Goal: Transaction & Acquisition: Purchase product/service

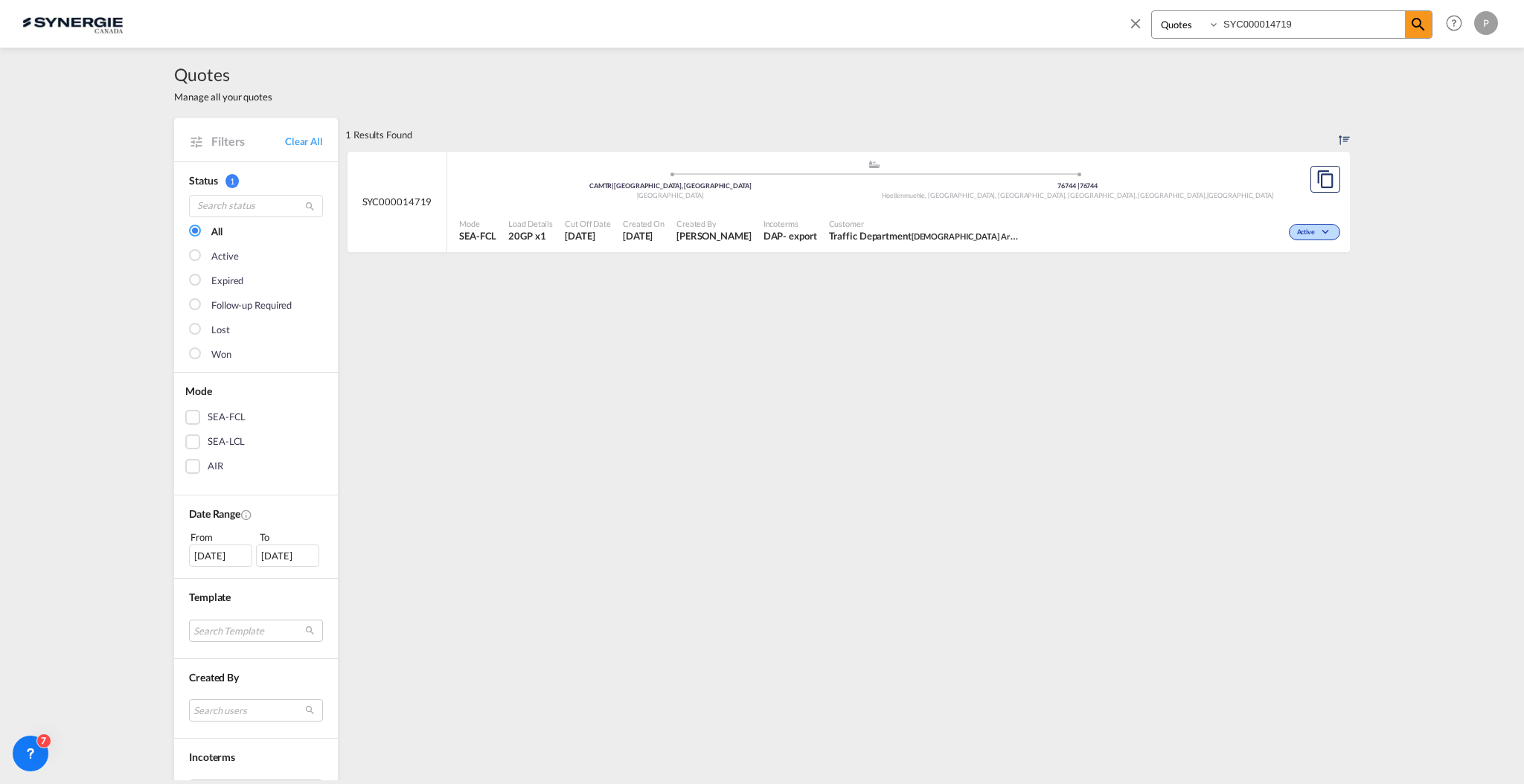
select select "Quotes"
click at [1285, 25] on input "SYC000014719" at bounding box center [1312, 24] width 185 height 26
click at [1285, 25] on input "SYC000014719" at bounding box center [1312, 24] width 185 height 26
paste input "876"
type input "SYC000014876"
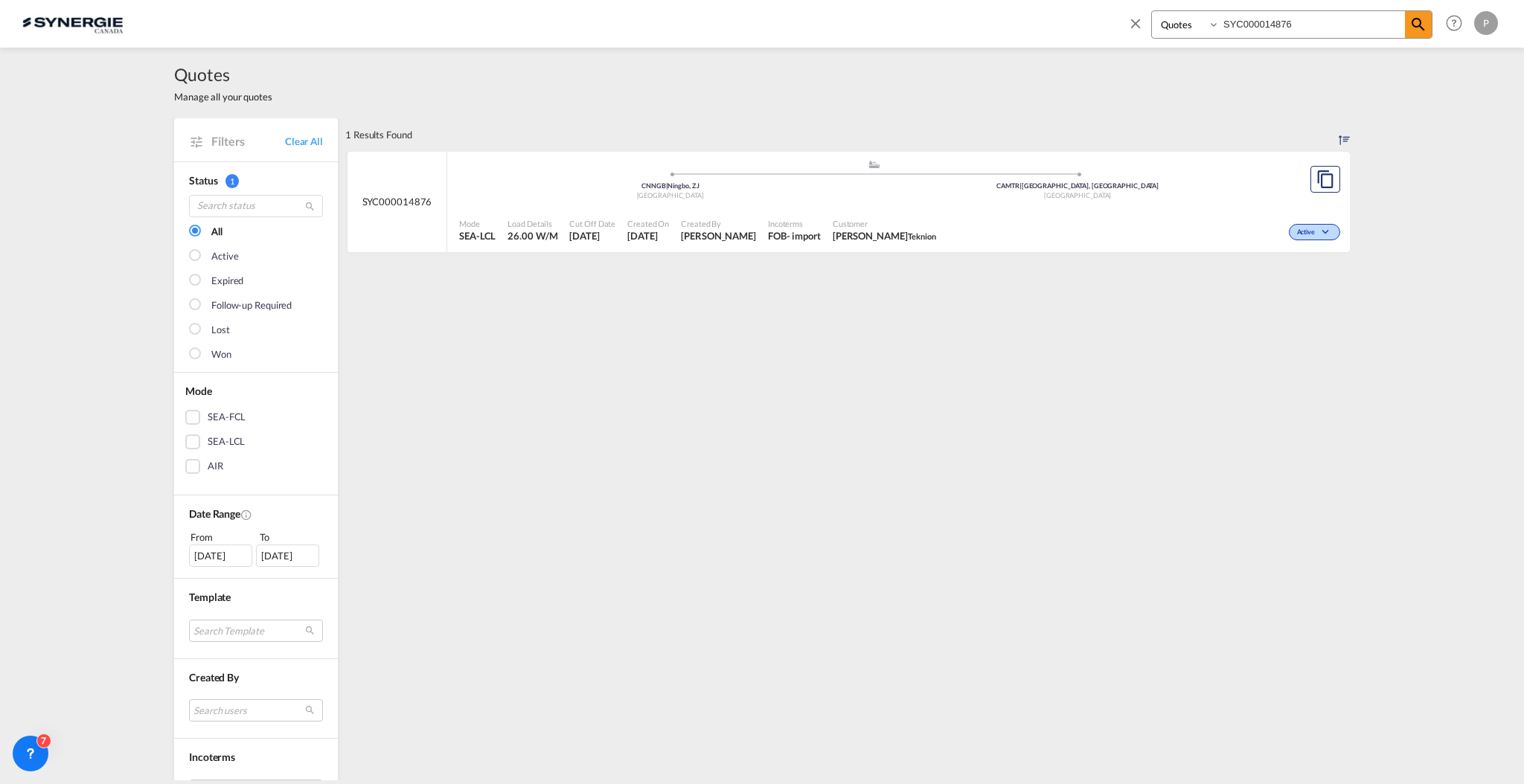
click at [1082, 214] on div "Active" at bounding box center [1142, 231] width 402 height 37
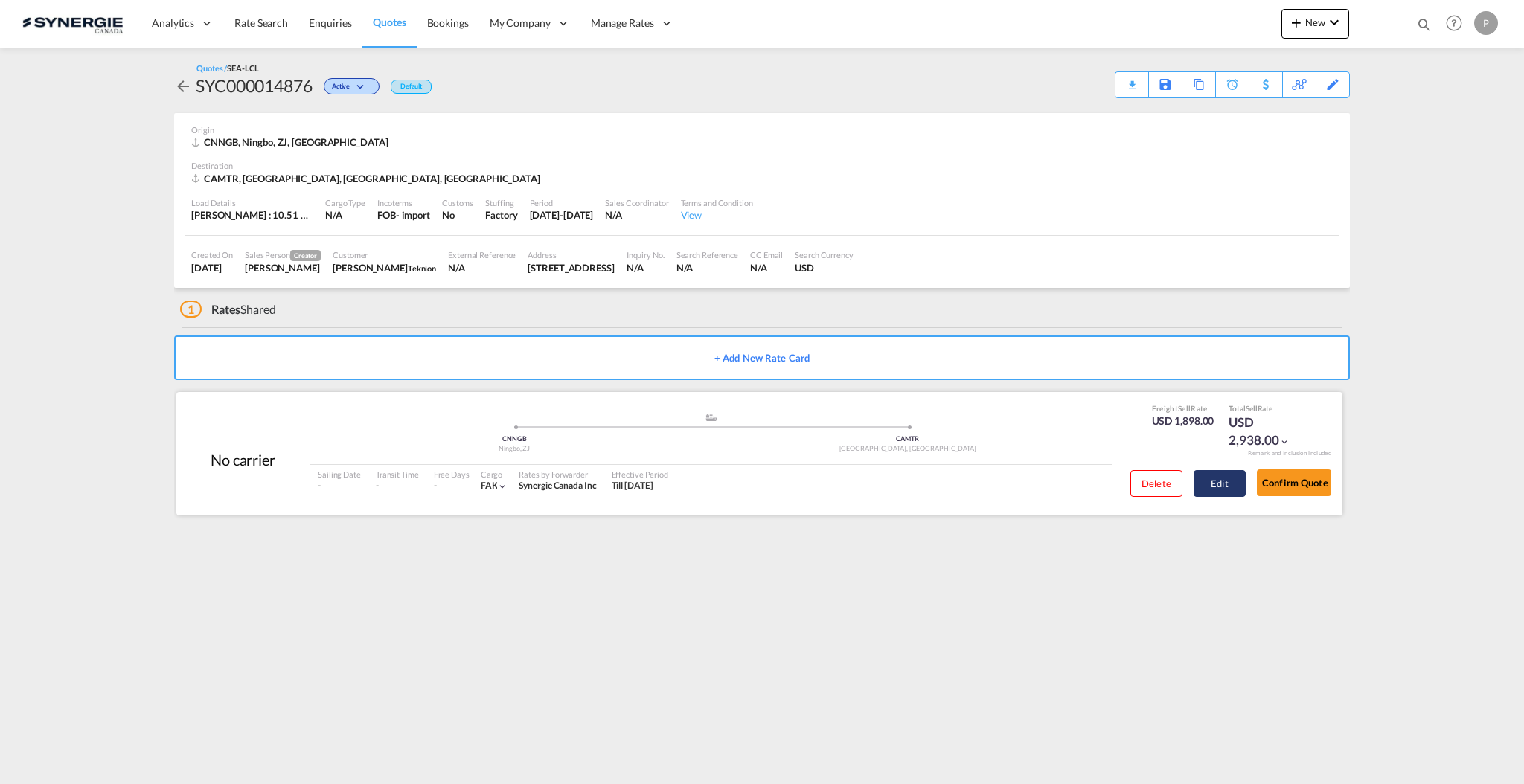
click at [1223, 496] on button "Edit" at bounding box center [1219, 484] width 52 height 27
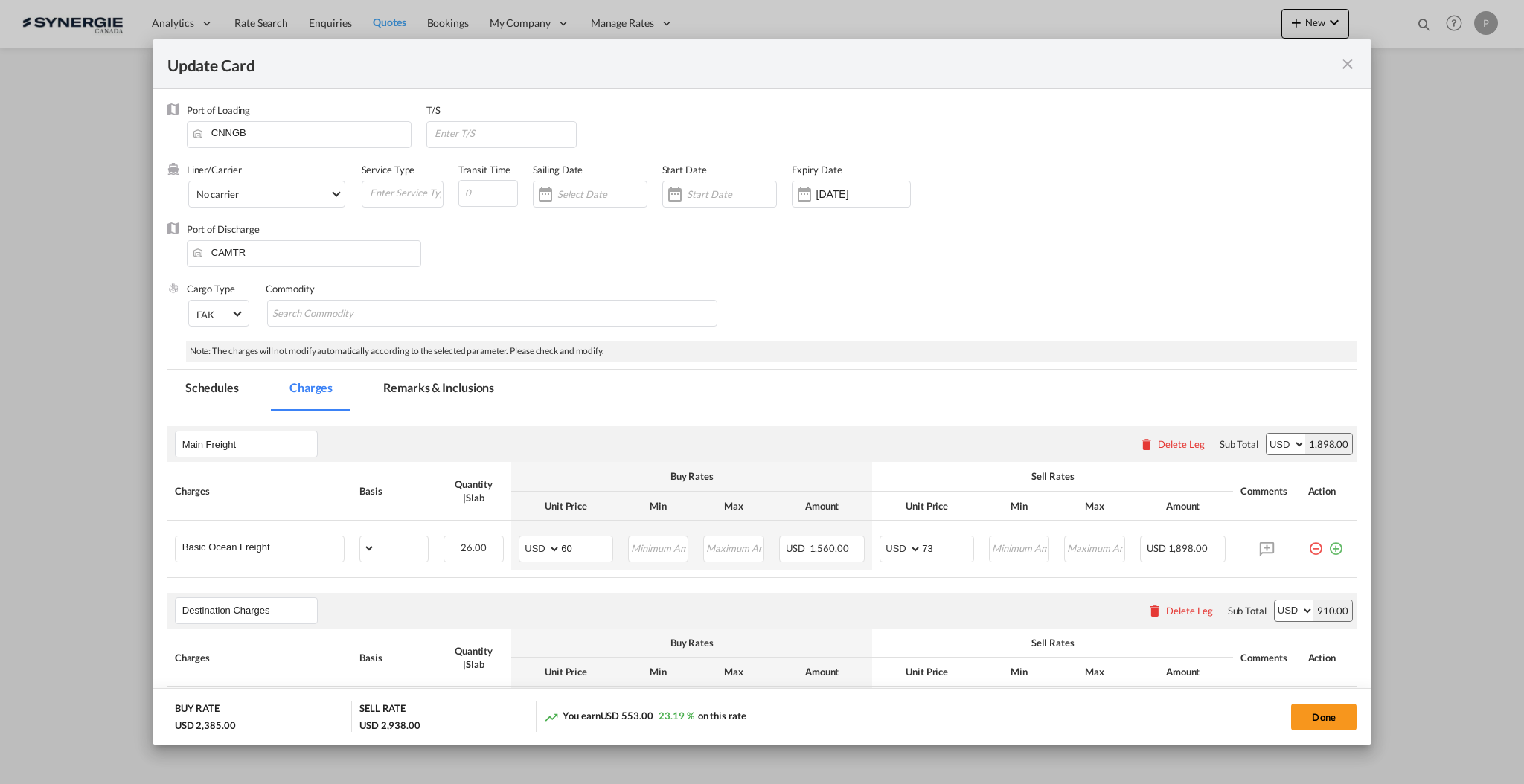
click at [426, 399] on md-tab-item "Remarks & Inclusions" at bounding box center [438, 390] width 147 height 41
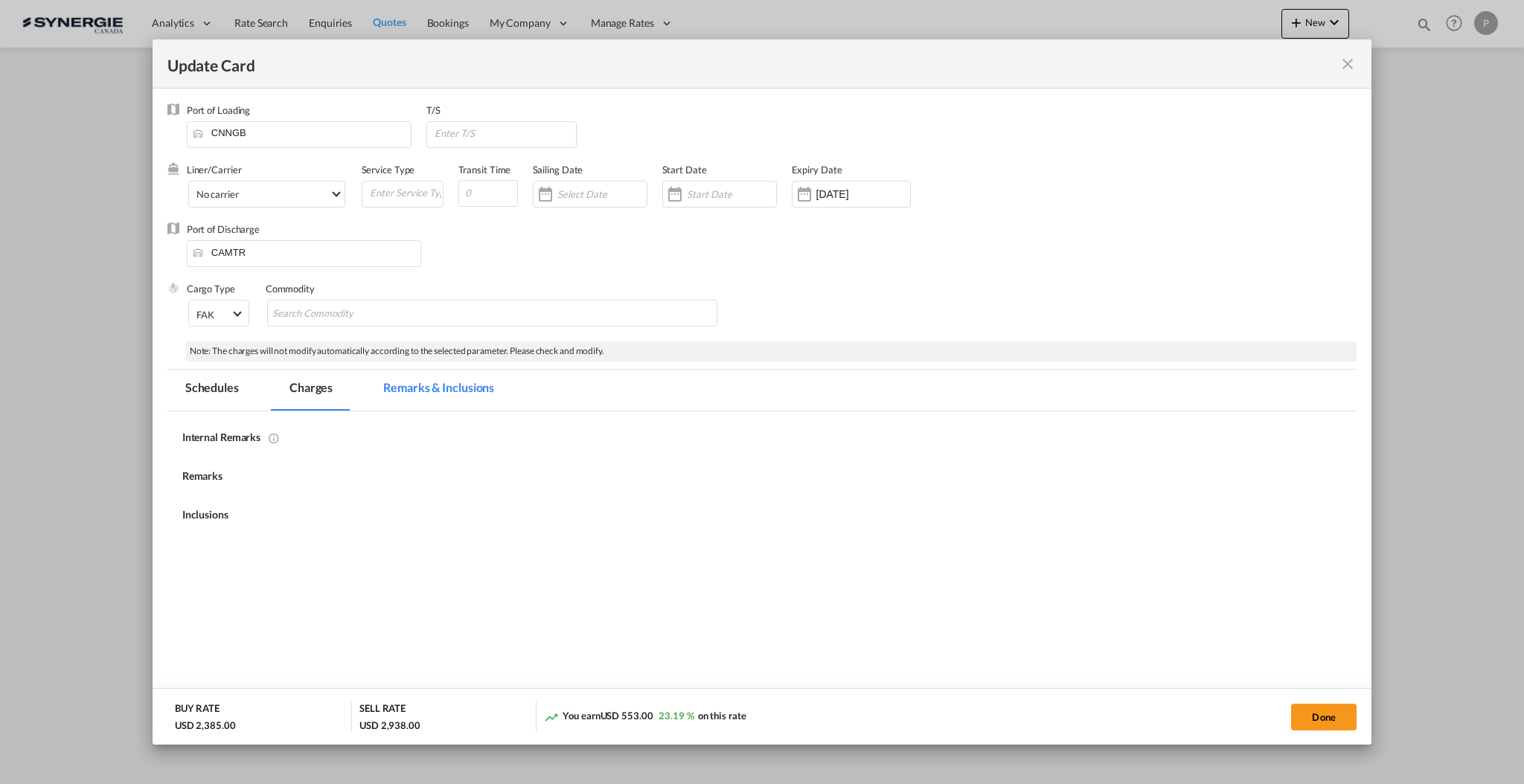
select select "per_w/m"
select select "per_hbl"
select select "flat"
select select "per_bl"
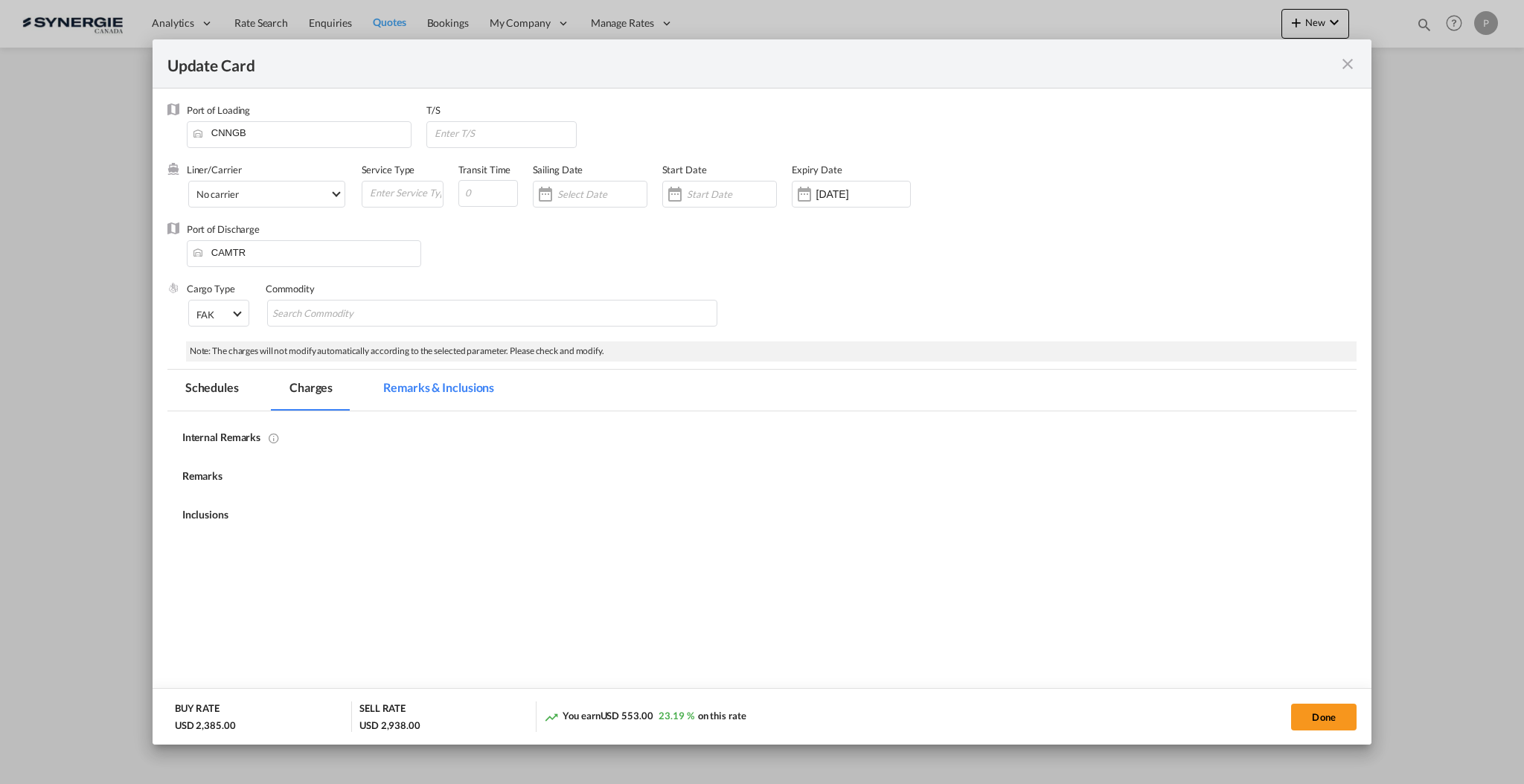
select select "per_bl"
select select "per_shipment"
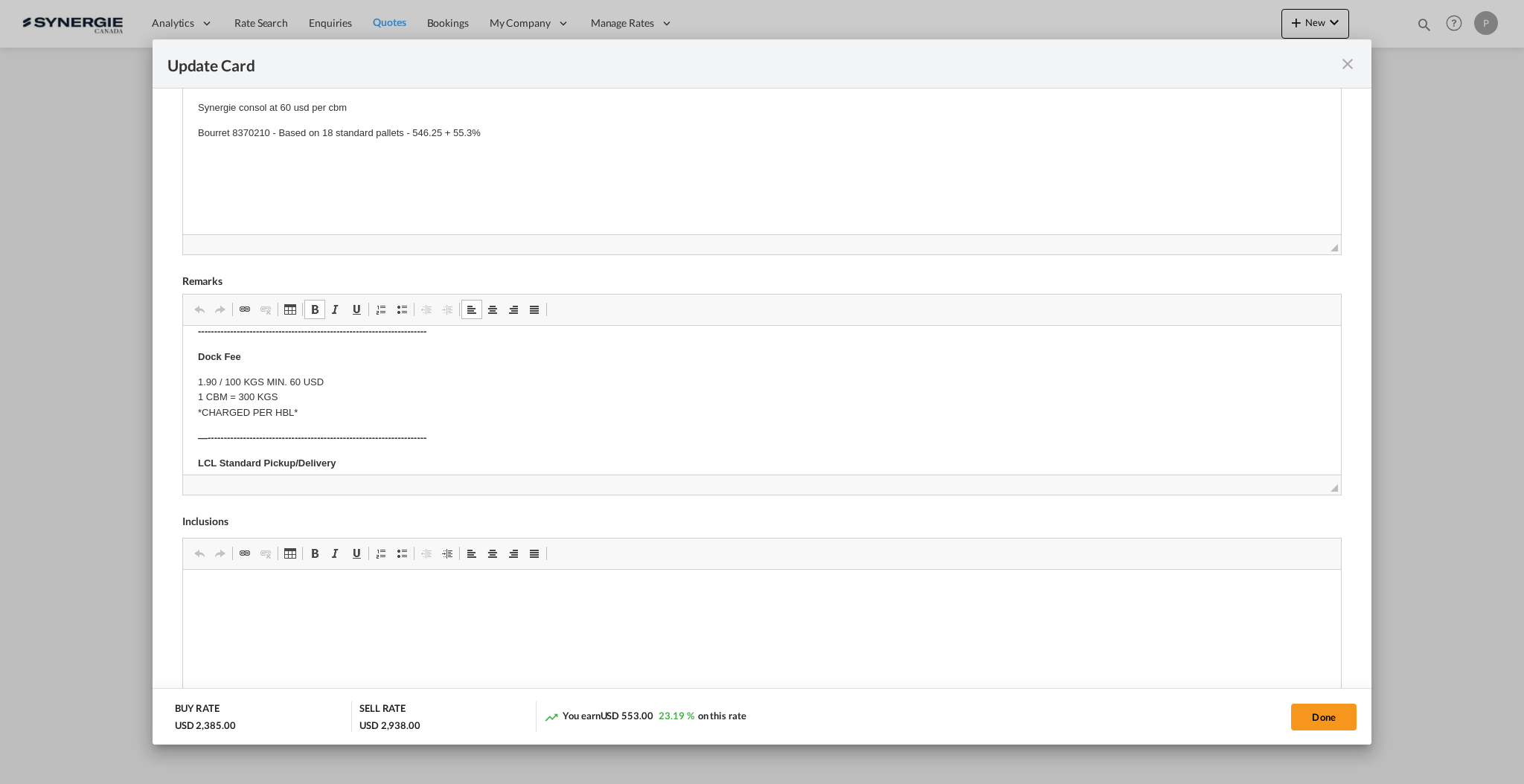
scroll to position [198, 0]
click at [525, 418] on p "Origin(s): Montreal CFS Destination(s): 975 Rue des Calfats, Porte/Door 47, Lév…" at bounding box center [761, 412] width 1128 height 31
click at [218, 440] on p "Rate based on standard pallets, subject to change depending on final pallet cou…" at bounding box center [761, 444] width 1128 height 15
drag, startPoint x: 340, startPoint y: 438, endPoint x: 225, endPoint y: 440, distance: 115.0
click at [225, 440] on p "Rates based on standard pallets, subject to change depending on final pallet co…" at bounding box center [761, 444] width 1128 height 15
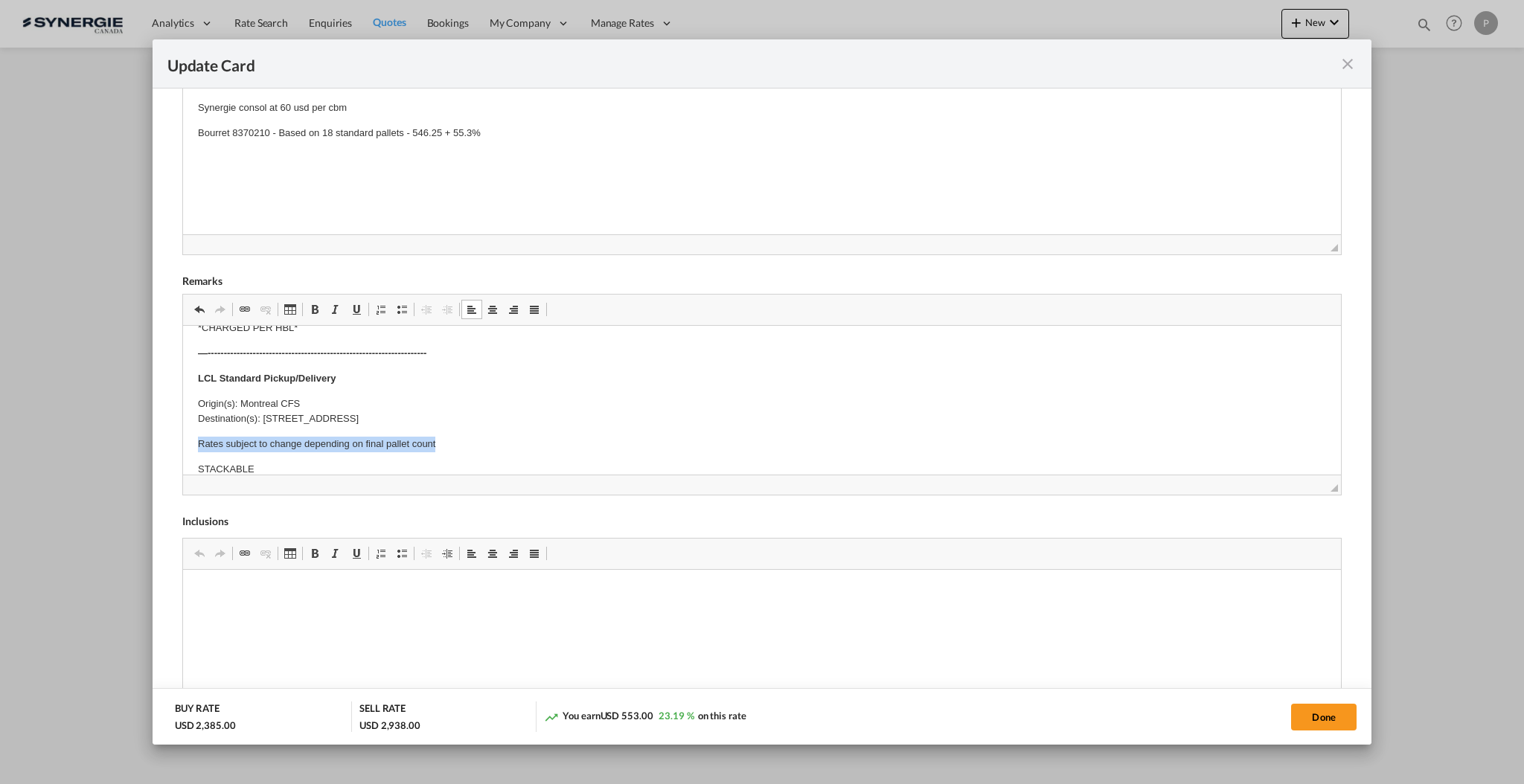
drag, startPoint x: 444, startPoint y: 442, endPoint x: 344, endPoint y: 765, distance: 338.1
click at [183, 440] on html "E Manifest (ACI): Applicable if Synergie is responsible to submit Per E-manifes…" at bounding box center [761, 513] width 1157 height 770
drag, startPoint x: 304, startPoint y: 313, endPoint x: 325, endPoint y: 316, distance: 21.2
click at [304, 312] on link "Bold Keyboard shortcut Ctrl+B" at bounding box center [314, 309] width 21 height 20
click at [358, 315] on span "Update CardPort of ..." at bounding box center [357, 310] width 12 height 12
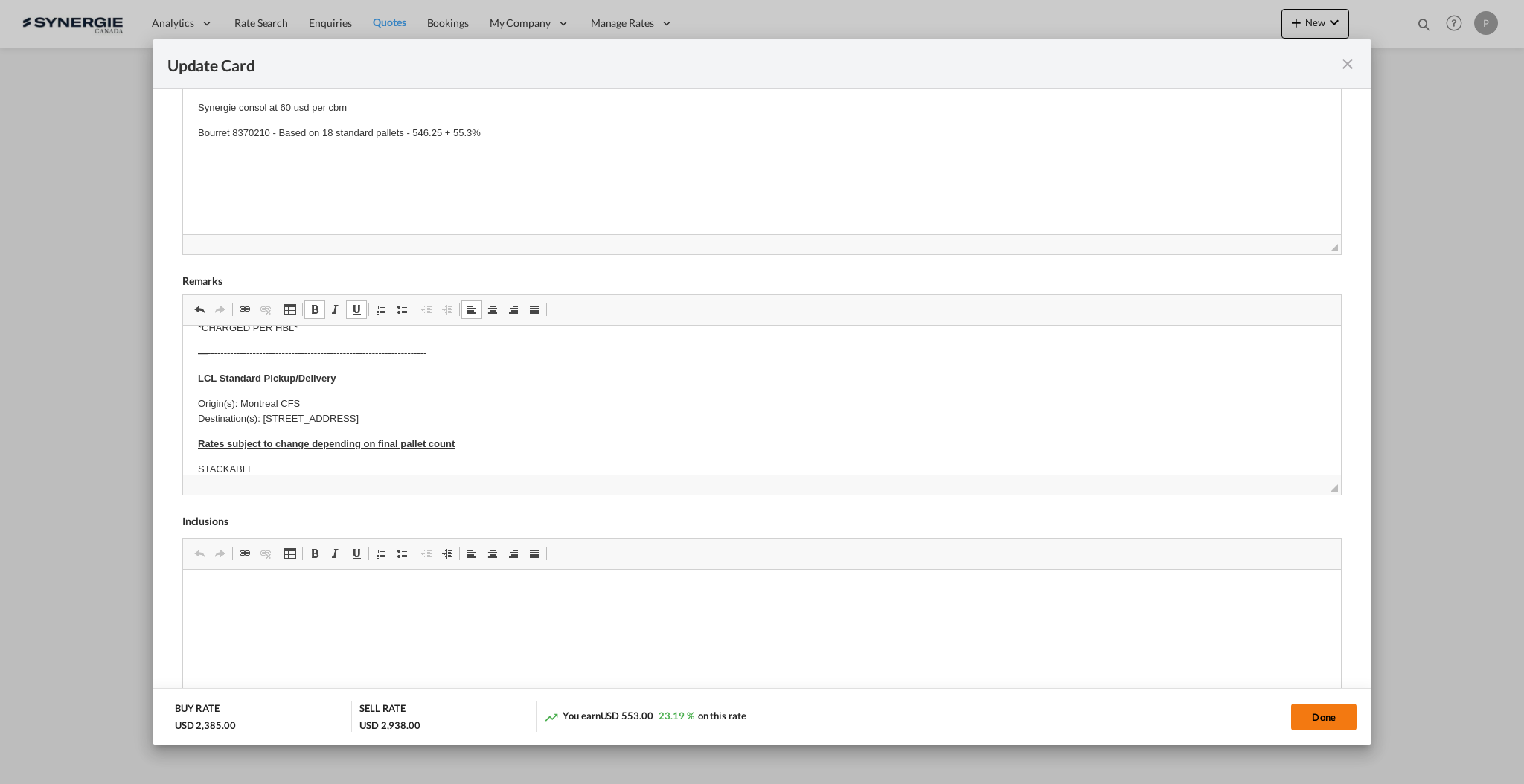
click at [1325, 714] on button "Done" at bounding box center [1323, 717] width 65 height 27
type input "17 Oct 2025"
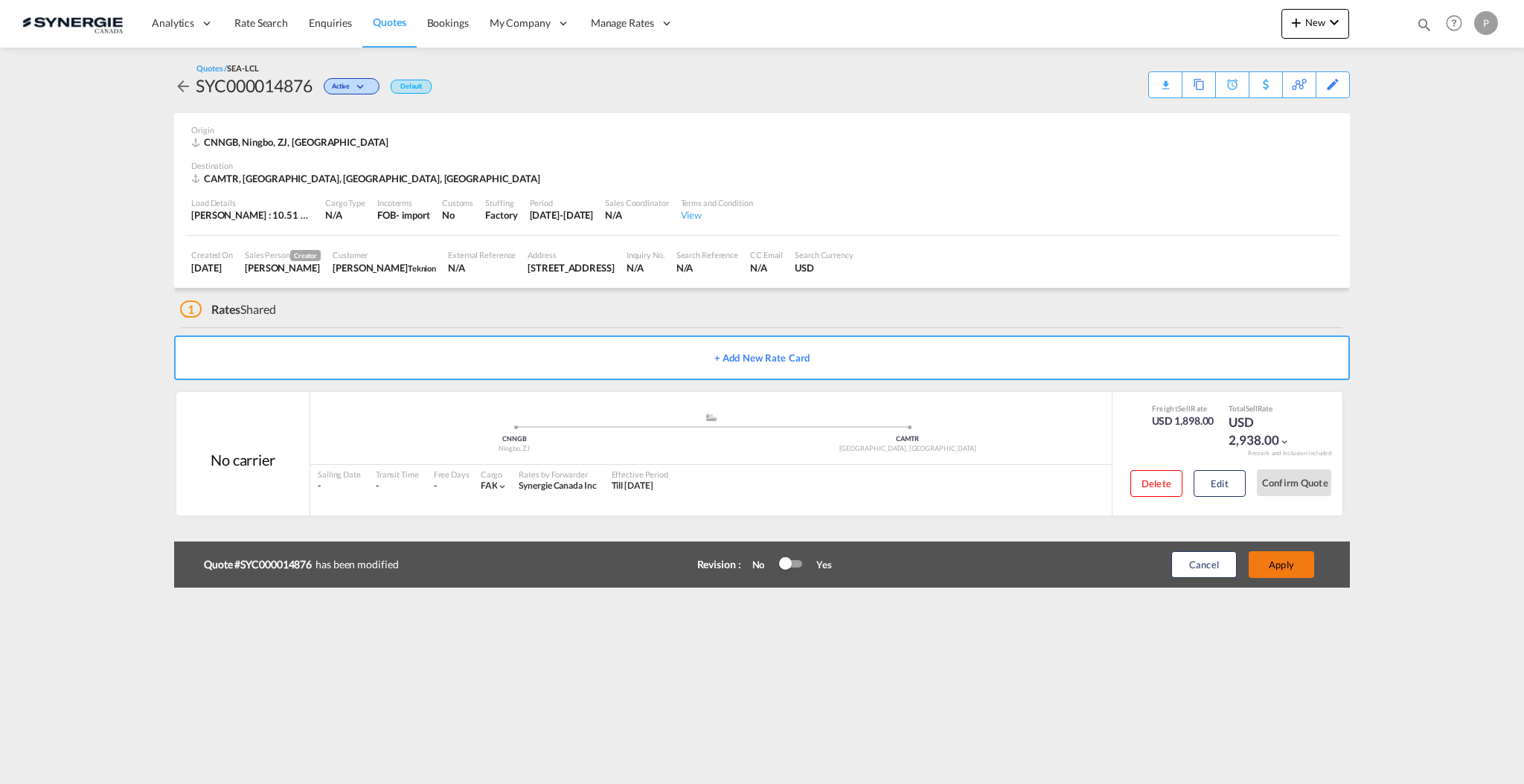
click at [1283, 559] on button "Apply" at bounding box center [1280, 564] width 65 height 27
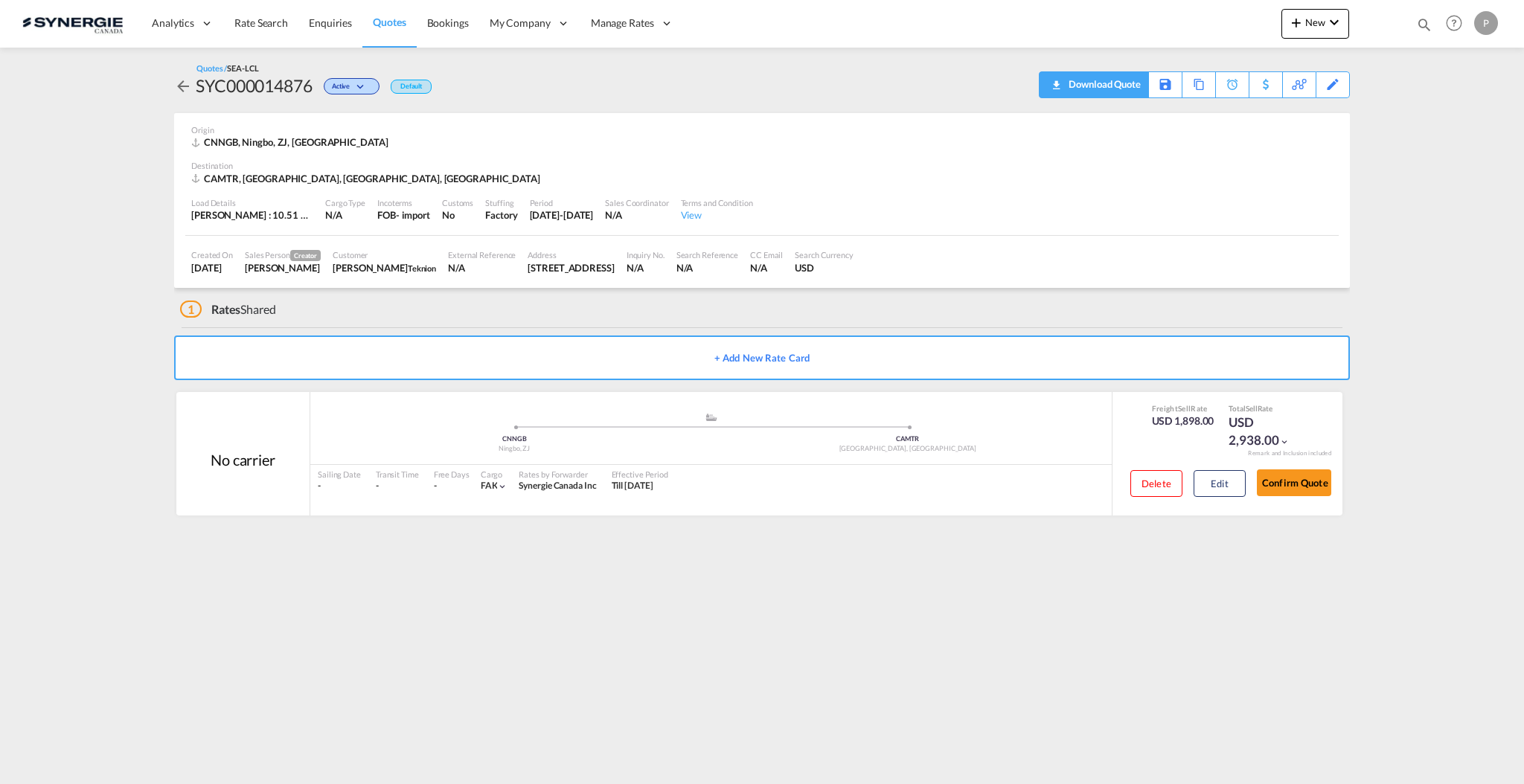
click at [1117, 81] on div "Download Quote" at bounding box center [1102, 84] width 76 height 24
click at [18, 220] on md-content "Analytics Reports Dashboard Rate Search Enquiries Quotes Bookings" at bounding box center [762, 392] width 1524 height 784
click at [1296, 480] on button "Confirm Quote" at bounding box center [1294, 483] width 75 height 27
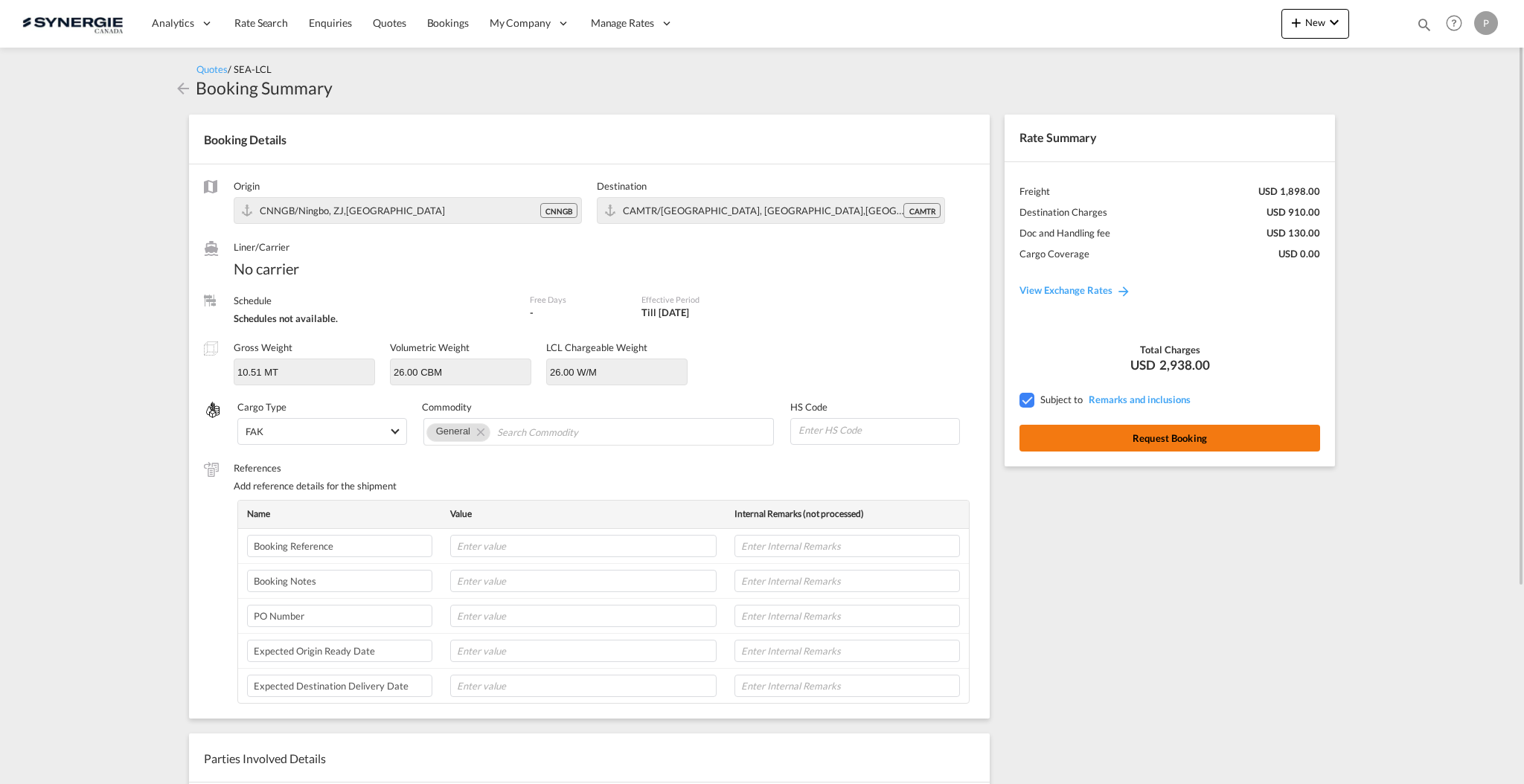
click at [1251, 449] on button "Request Booking" at bounding box center [1170, 438] width 301 height 27
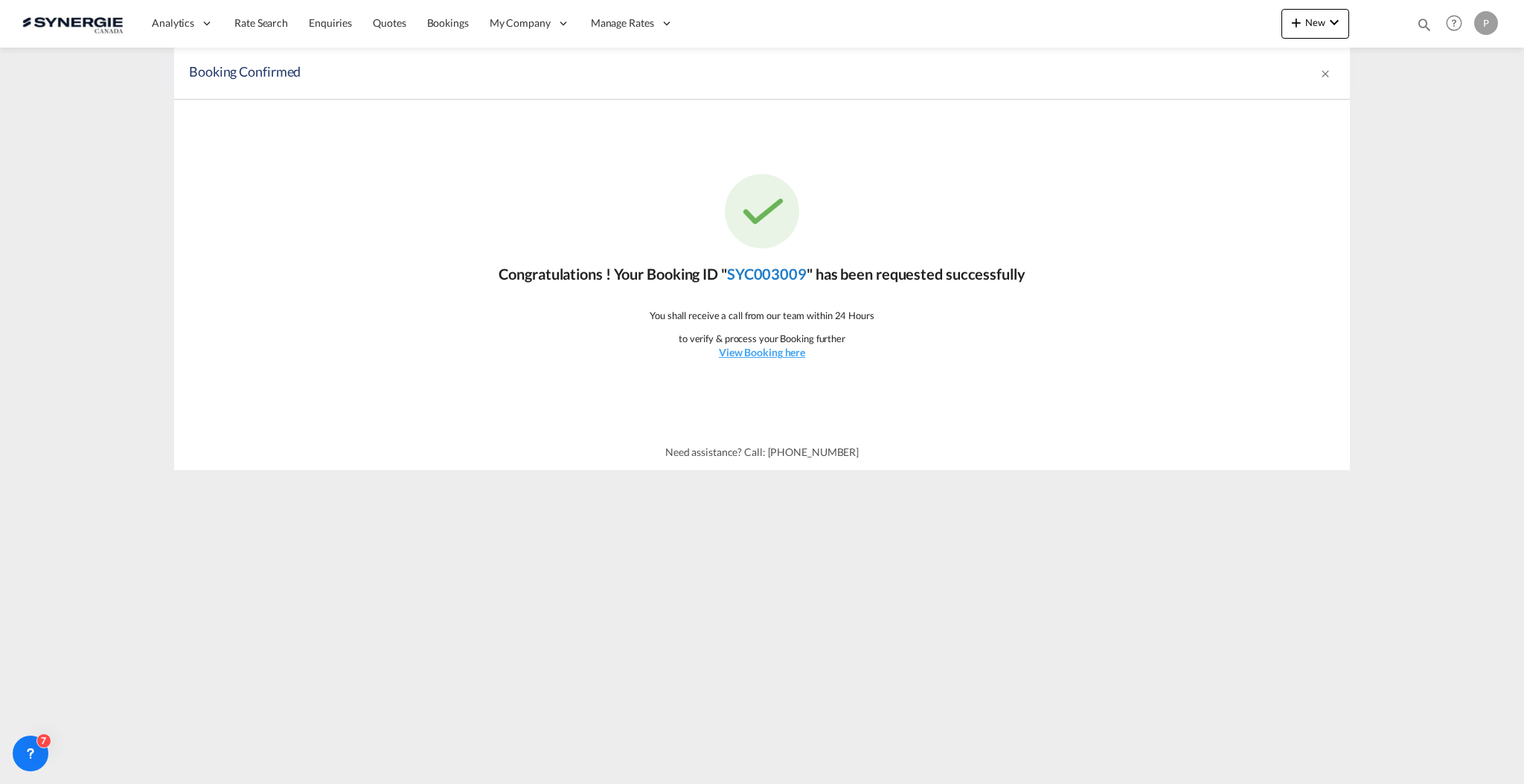
click at [792, 267] on link "SYC003009" at bounding box center [767, 273] width 80 height 18
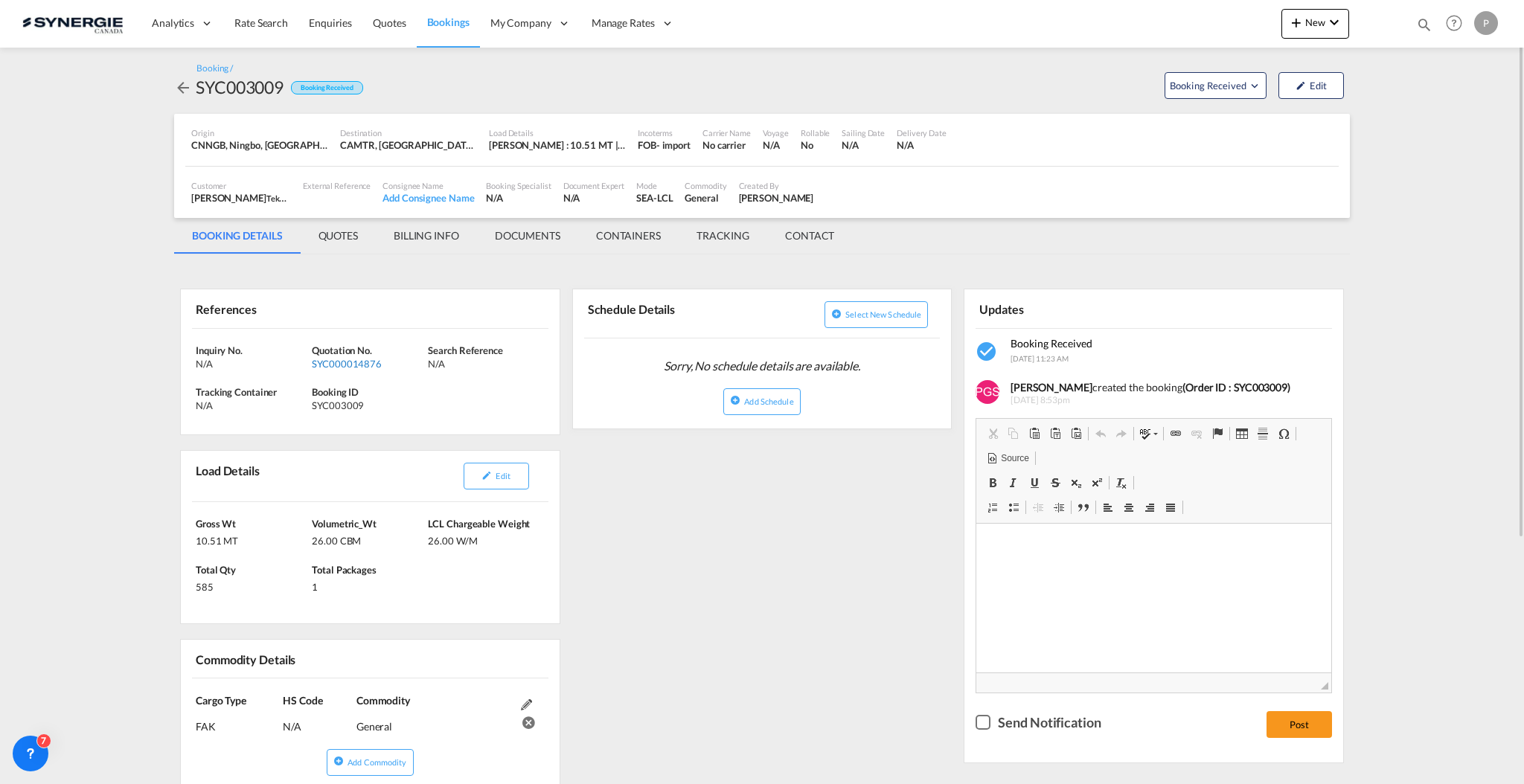
click at [344, 366] on div "SYC000014876" at bounding box center [368, 364] width 112 height 14
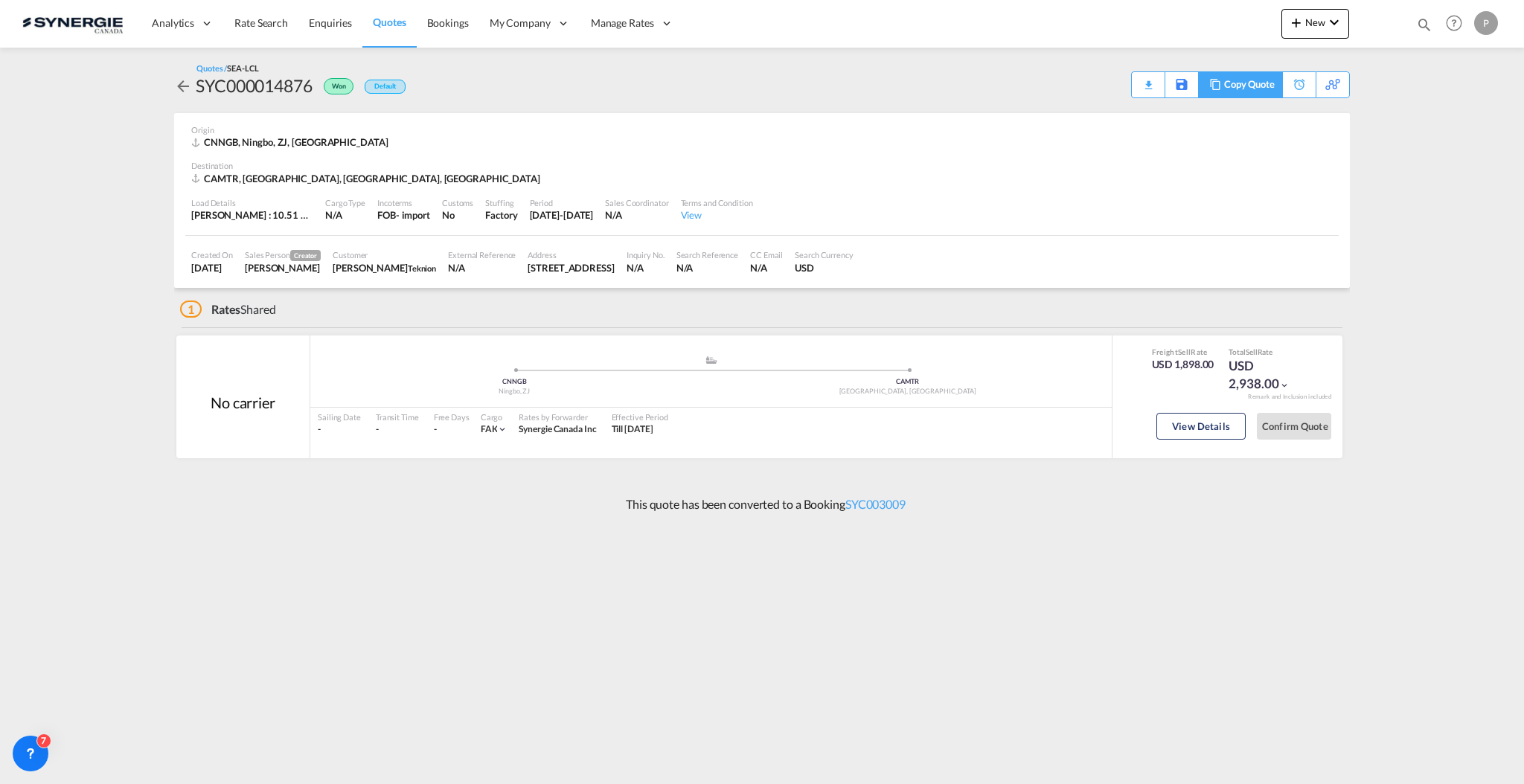
click at [1260, 87] on div "Copy Quote" at bounding box center [1249, 85] width 51 height 25
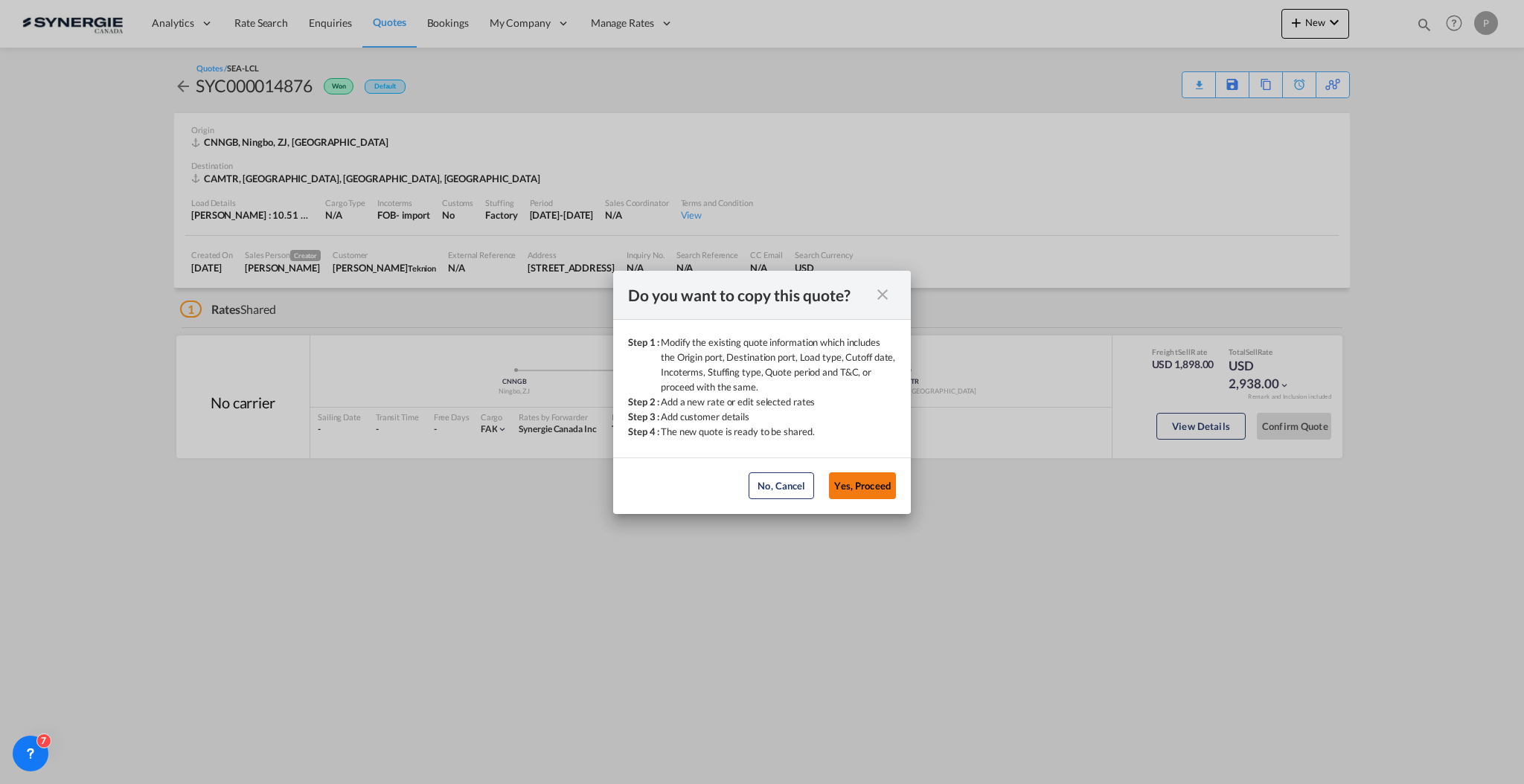
click at [855, 479] on button "Yes, Proceed" at bounding box center [862, 485] width 67 height 27
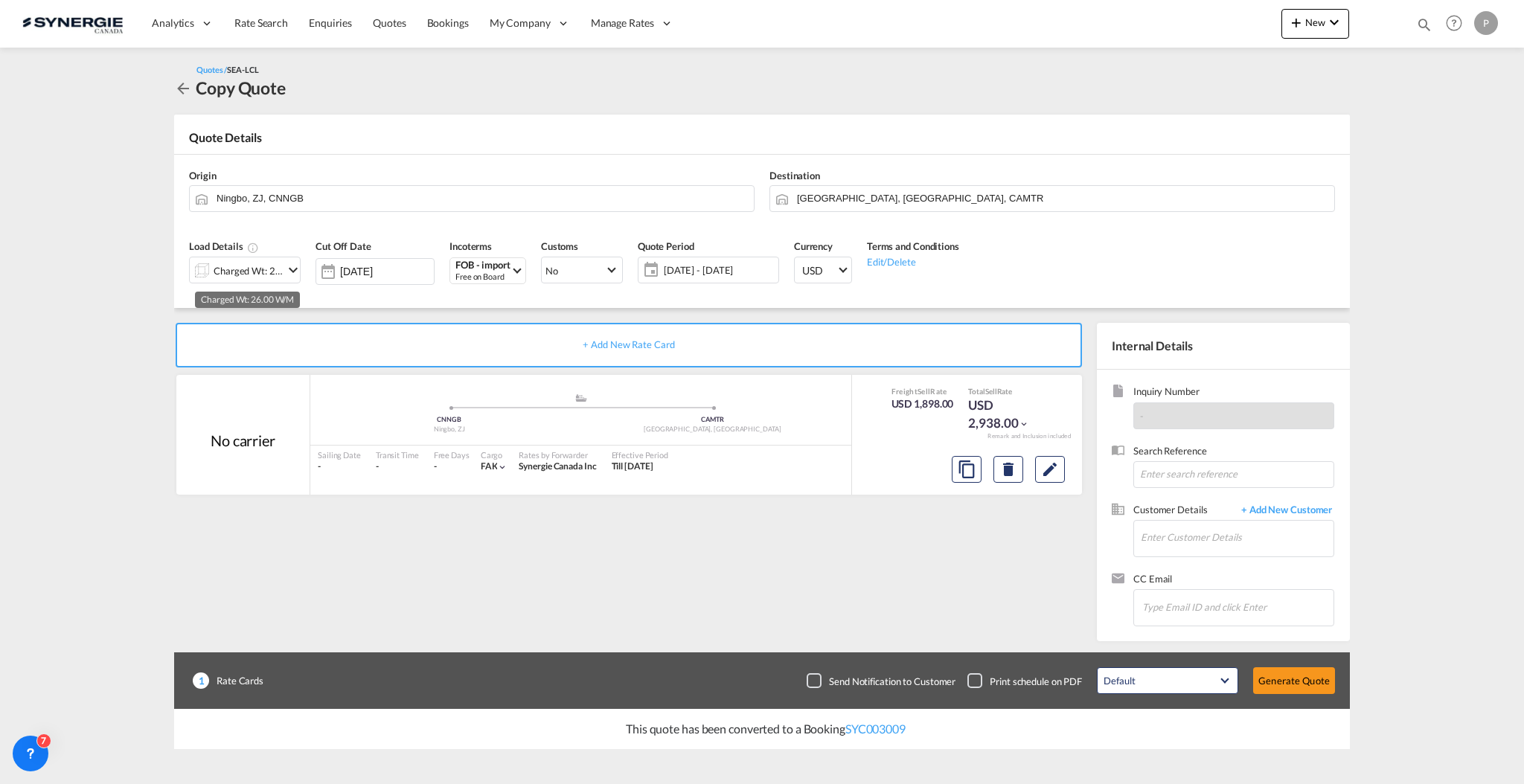
click at [273, 272] on div "Charged Wt: 26.00 W/M" at bounding box center [248, 271] width 70 height 21
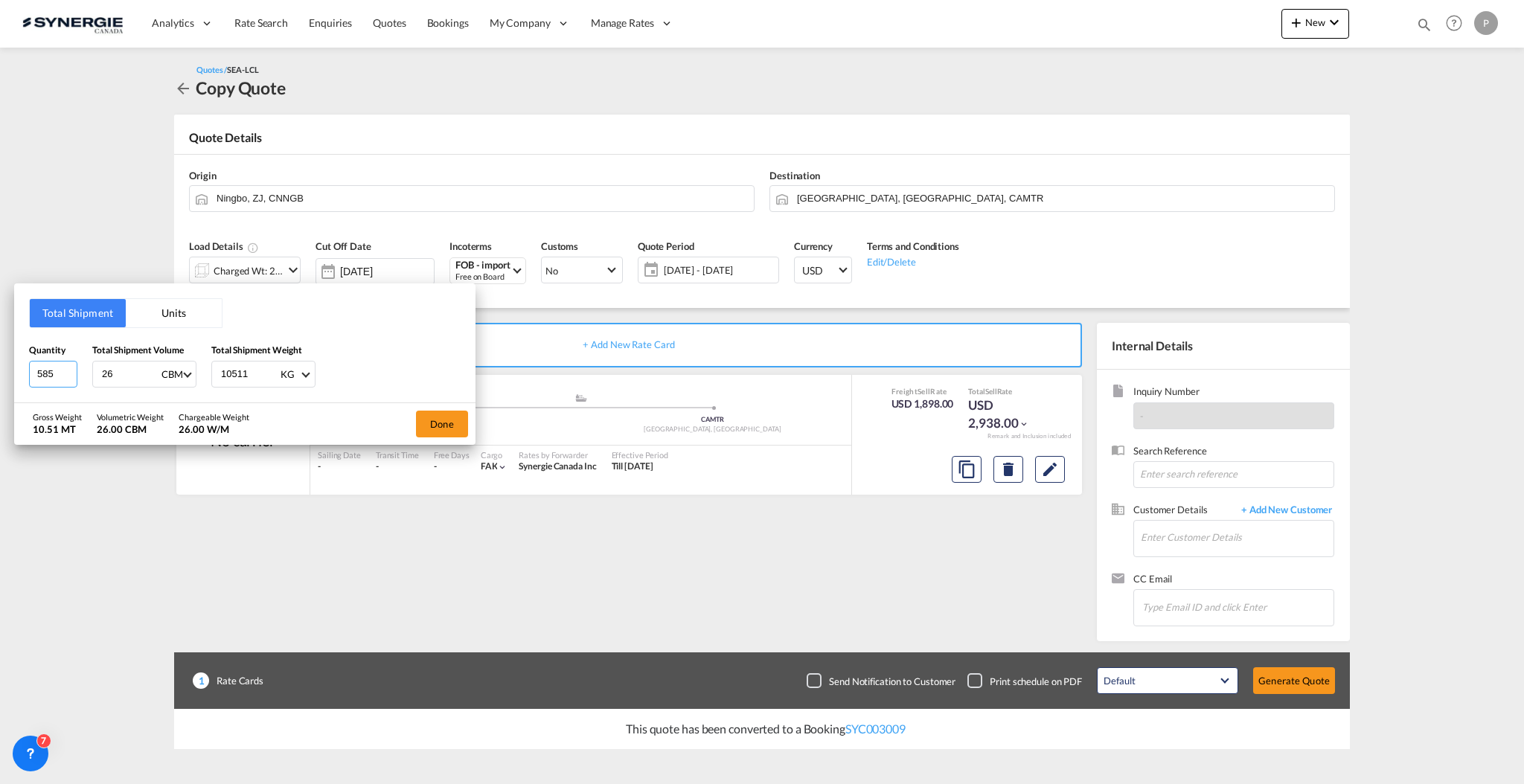
click at [62, 366] on input "585" at bounding box center [53, 374] width 48 height 27
type input "5"
type input "3"
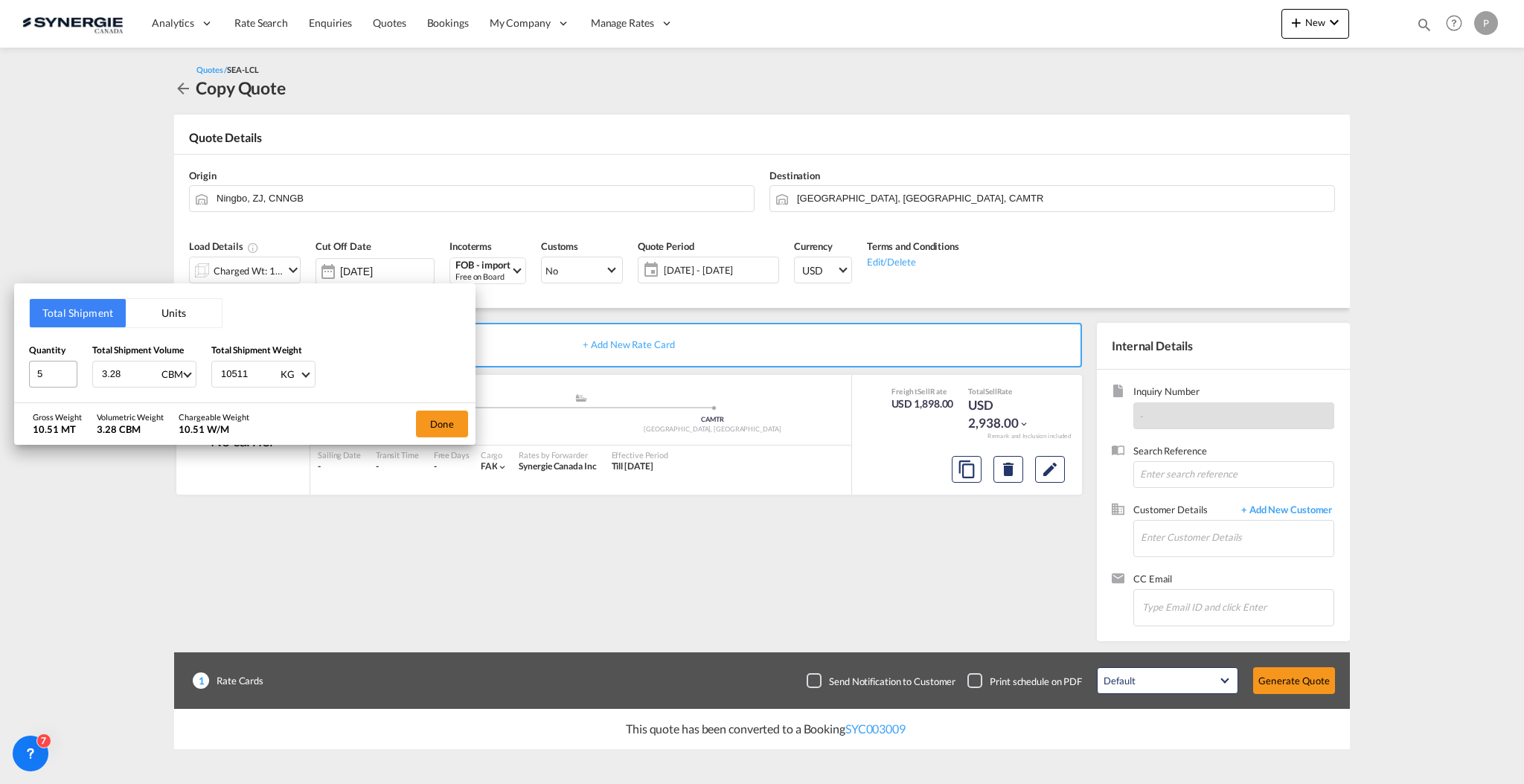
type input "3.28"
type input "2773"
click at [423, 416] on button "Done" at bounding box center [441, 424] width 52 height 27
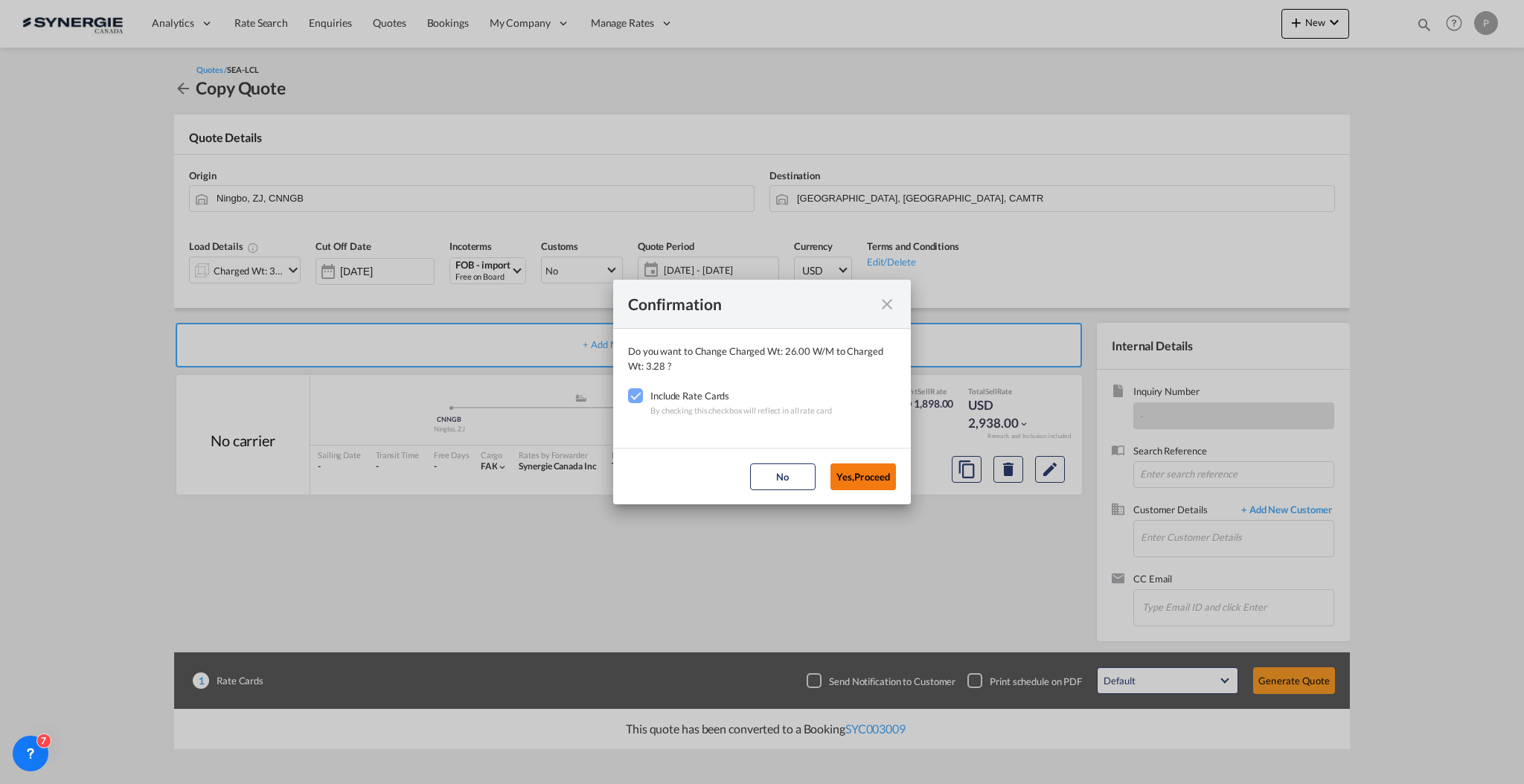
click at [881, 474] on button "Yes,Proceed" at bounding box center [863, 477] width 65 height 27
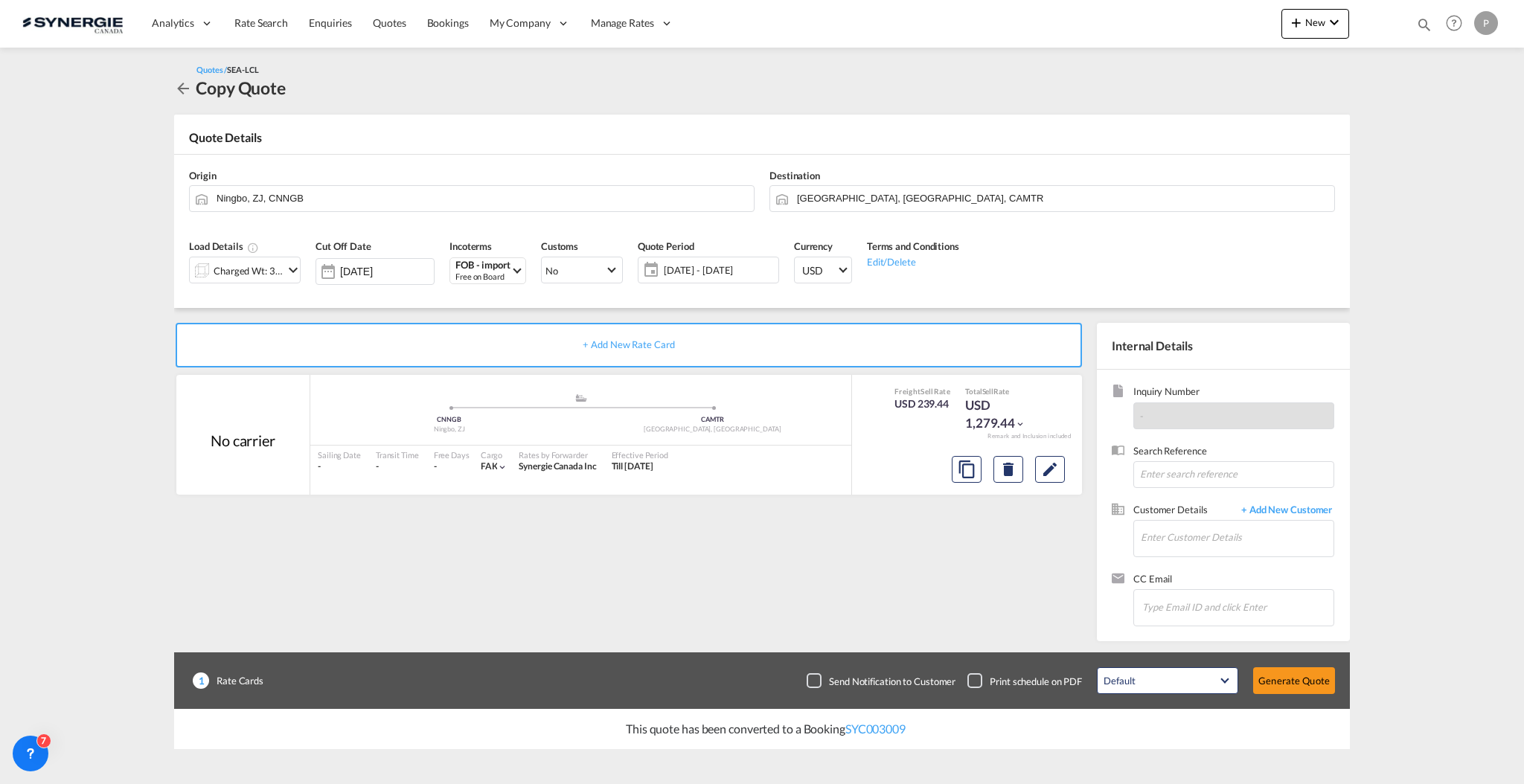
click at [696, 272] on span "18 Sep - 18 Oct 2025" at bounding box center [719, 270] width 111 height 14
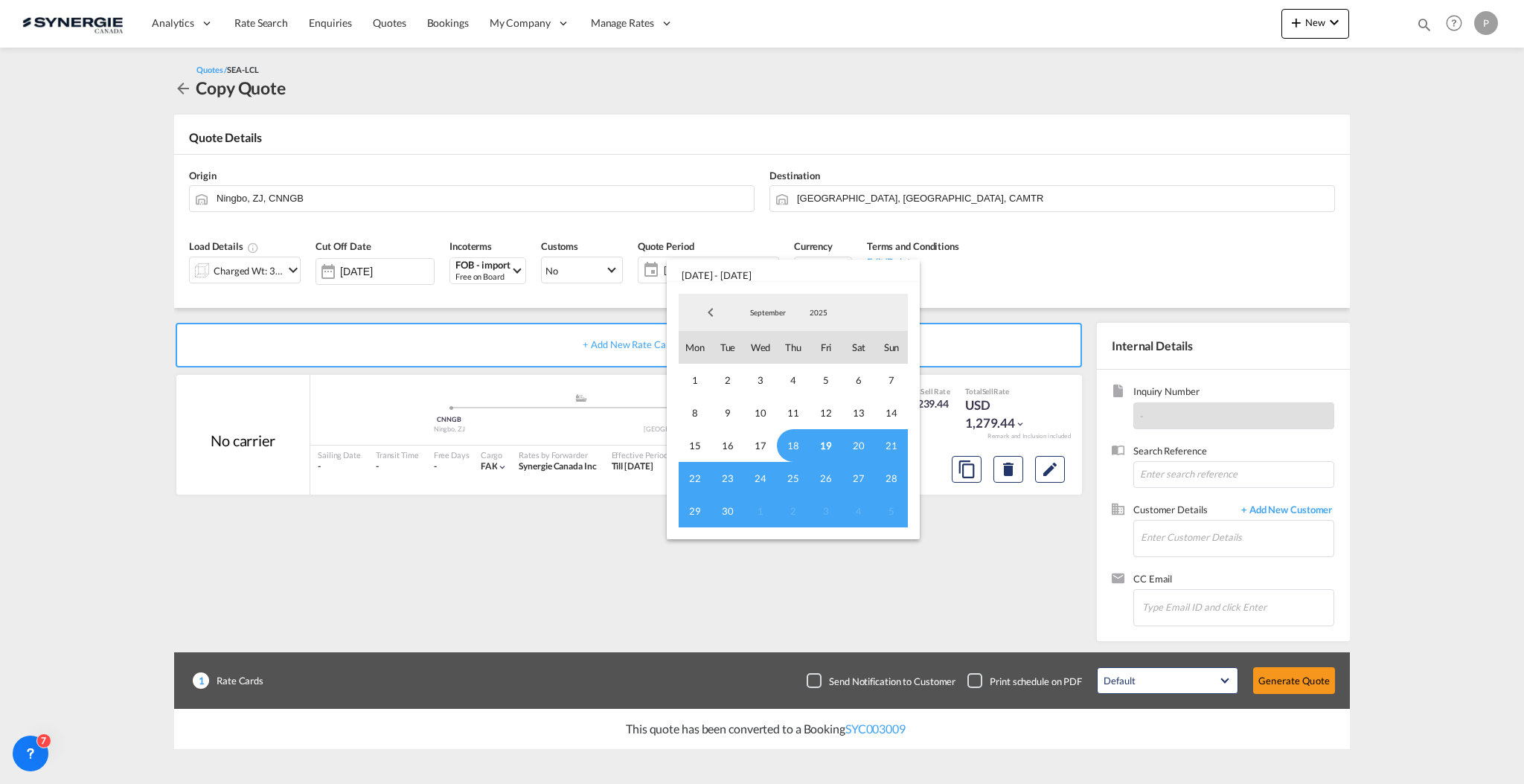
click at [790, 443] on span "18" at bounding box center [793, 445] width 33 height 33
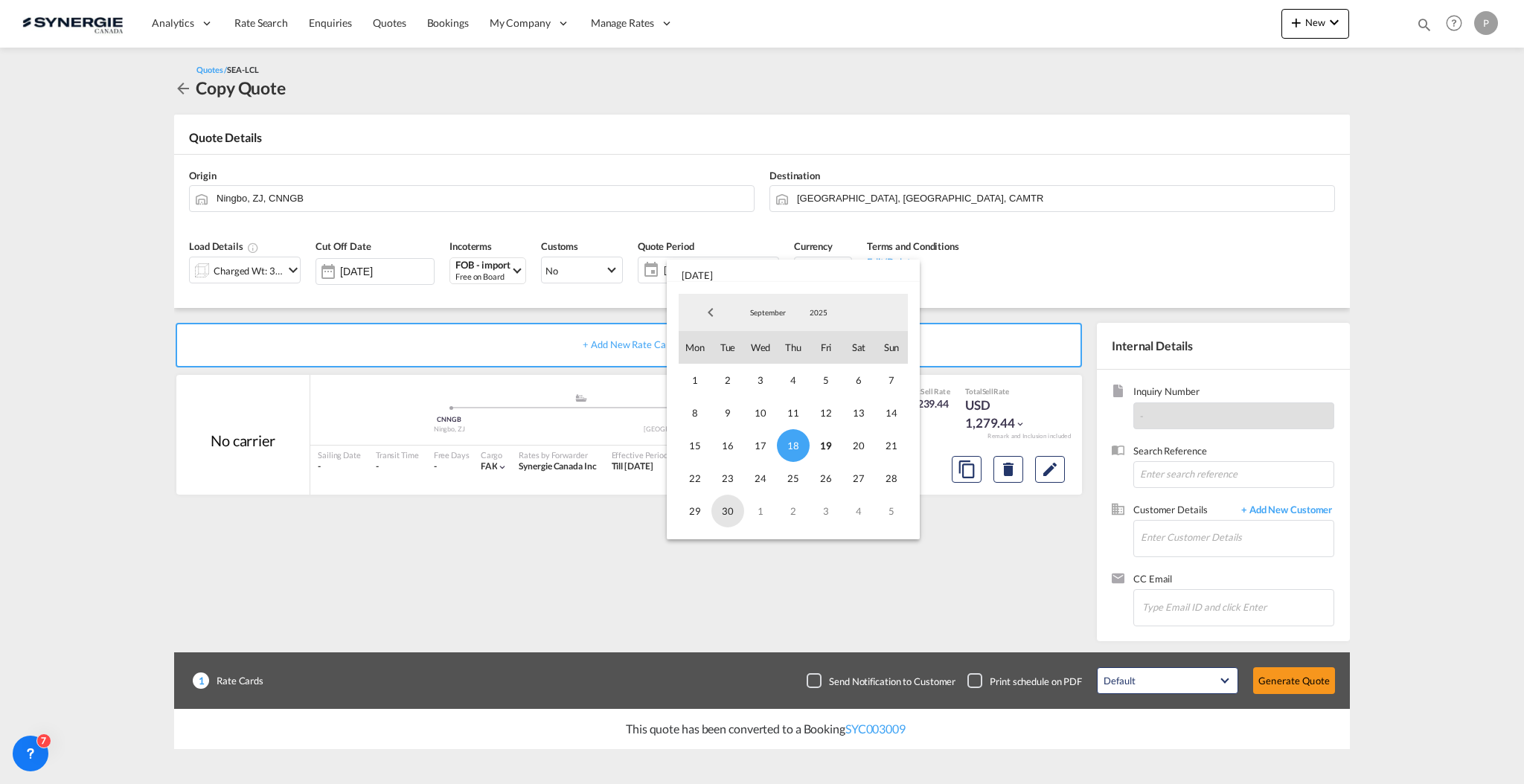
click at [731, 507] on span "30" at bounding box center [728, 511] width 33 height 33
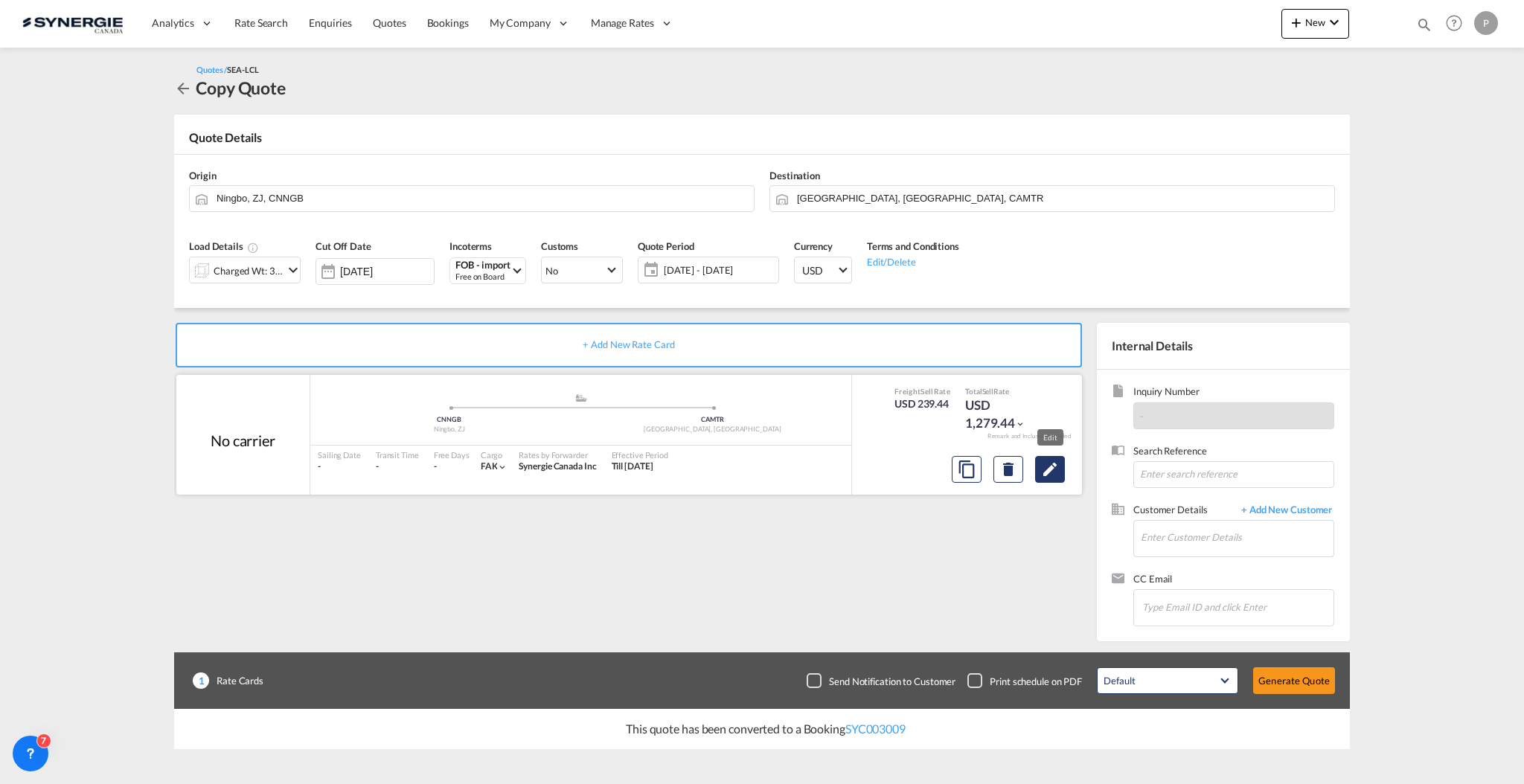
click at [1038, 473] on button "Edit" at bounding box center [1049, 469] width 30 height 27
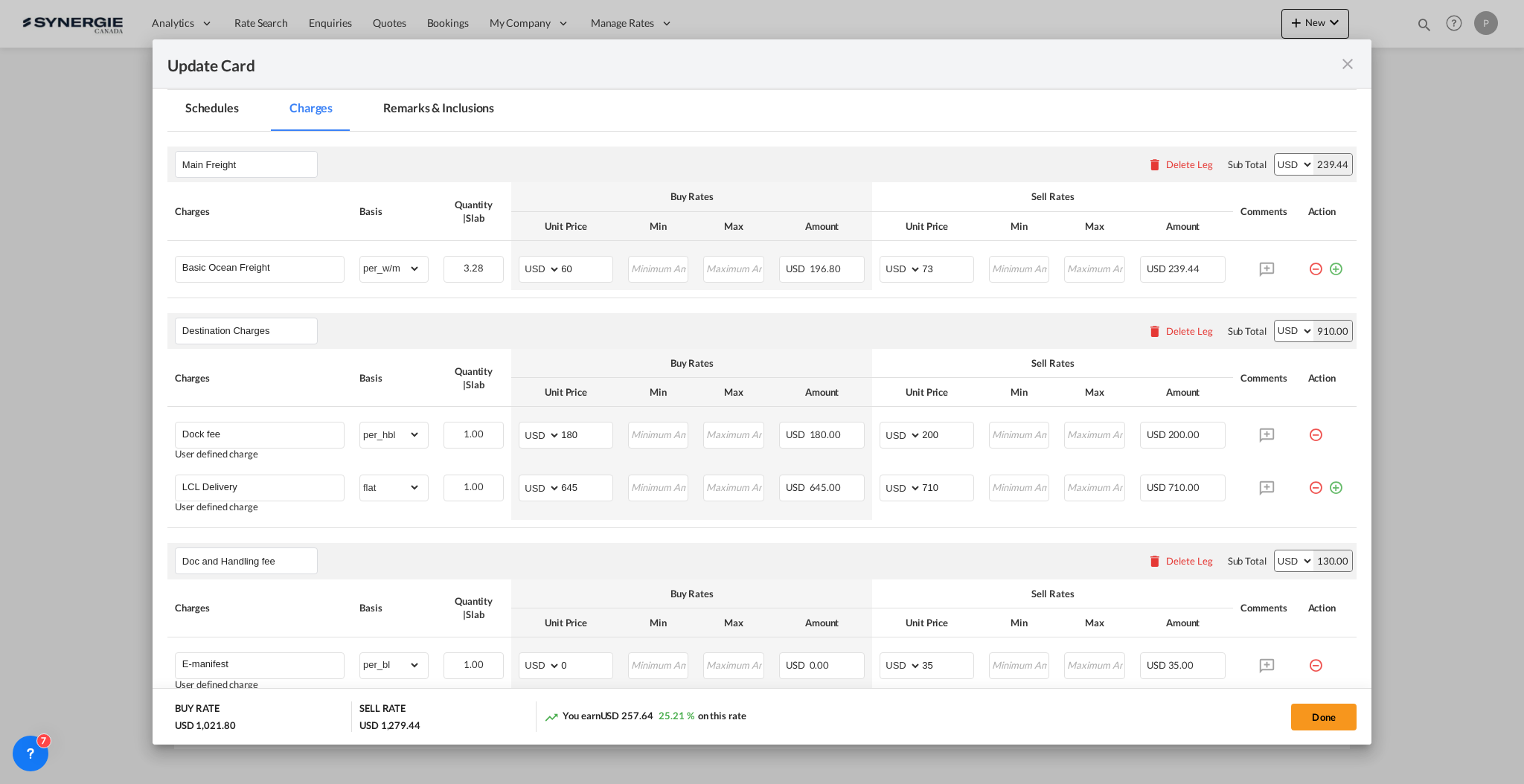
scroll to position [298, 0]
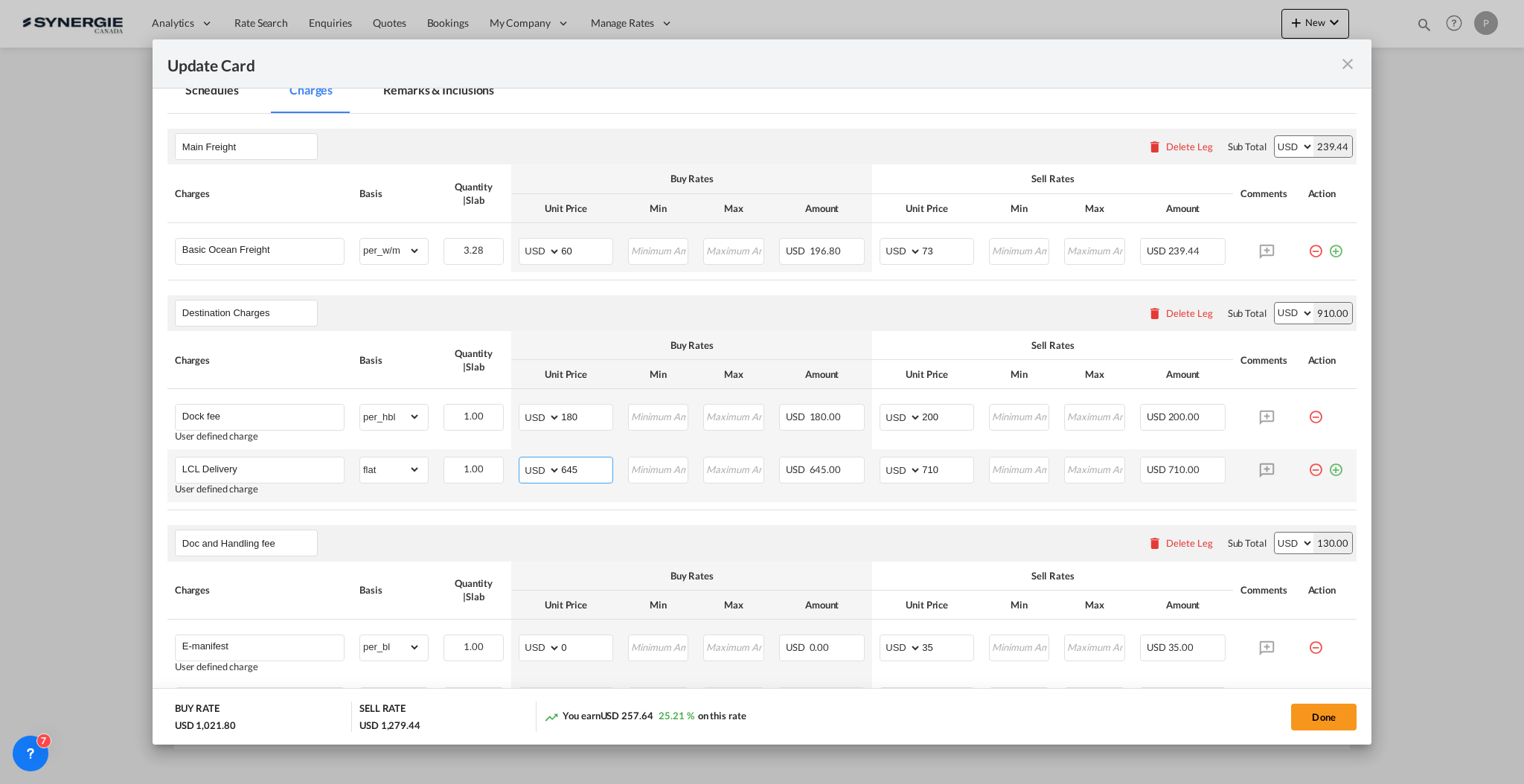
click at [596, 475] on input "645" at bounding box center [587, 468] width 51 height 22
click at [596, 474] on input "645" at bounding box center [587, 468] width 51 height 22
type input "149"
type input "250"
click at [599, 404] on md-input-container "AED AFN ALL AMD ANG AOA ARS AUD AWG AZN BAM BBD BDT BGN BHD BIF BMD BND BOB BRL…" at bounding box center [565, 417] width 94 height 27
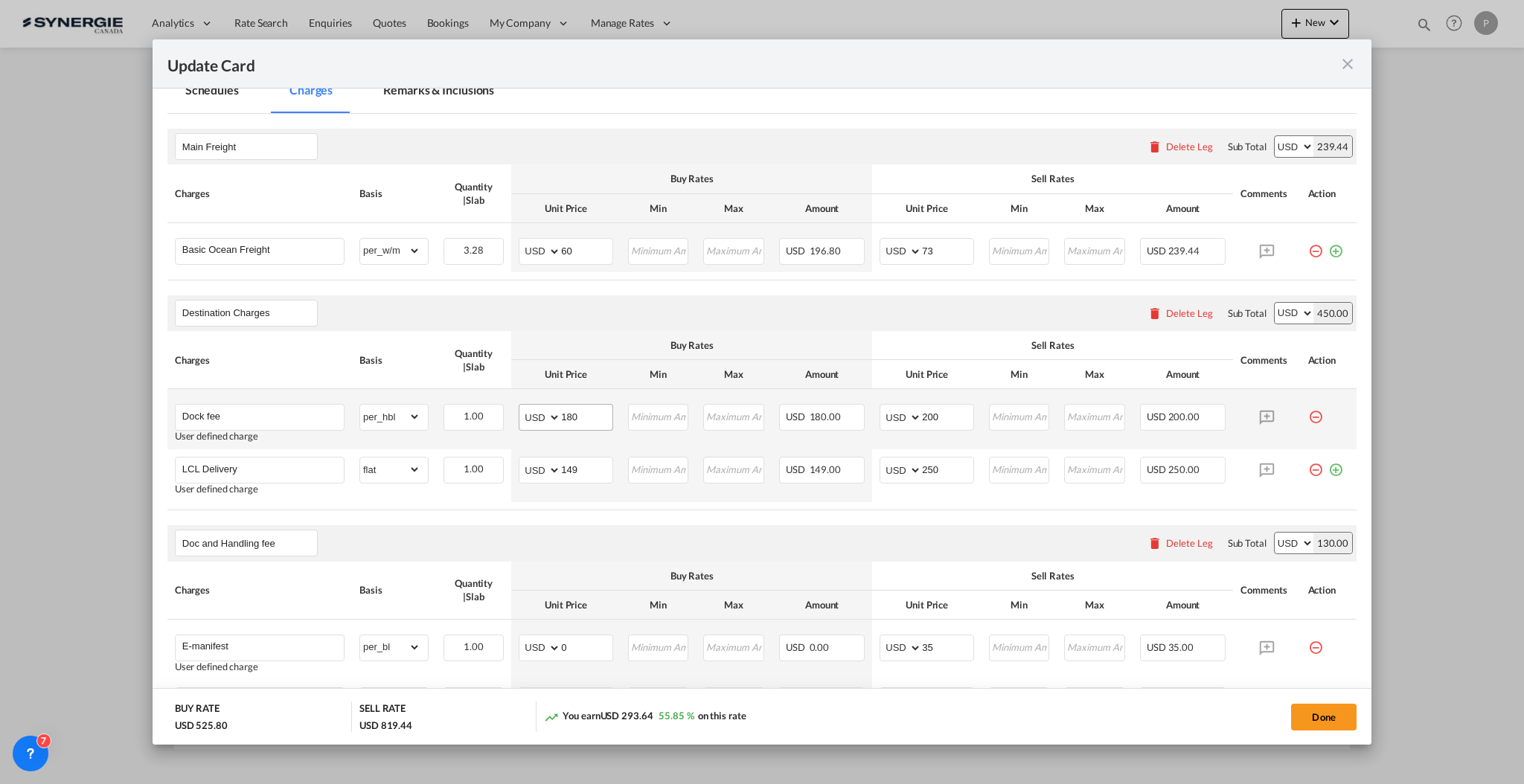
click at [599, 404] on md-input-container "AED AFN ALL AMD ANG AOA ARS AUD AWG AZN BAM BBD BDT BGN BHD BIF BMD BND BOB BRL…" at bounding box center [565, 417] width 94 height 27
click at [604, 426] on input "180" at bounding box center [587, 416] width 51 height 22
type input "50"
type input "60"
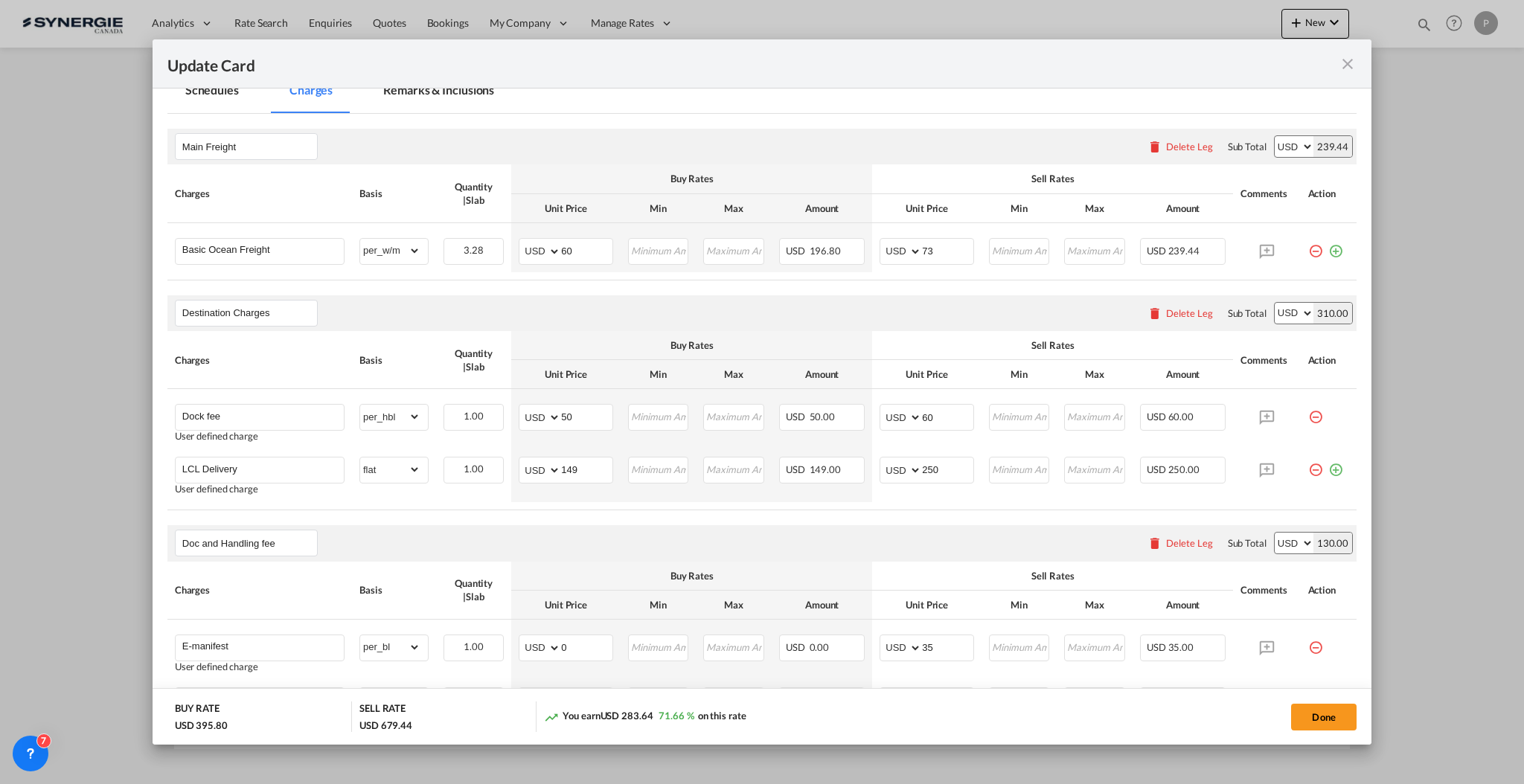
click at [639, 305] on div "Destination Charges Please enter leg name Leg Name Already Exists Delete Leg Su…" at bounding box center [762, 313] width 1189 height 36
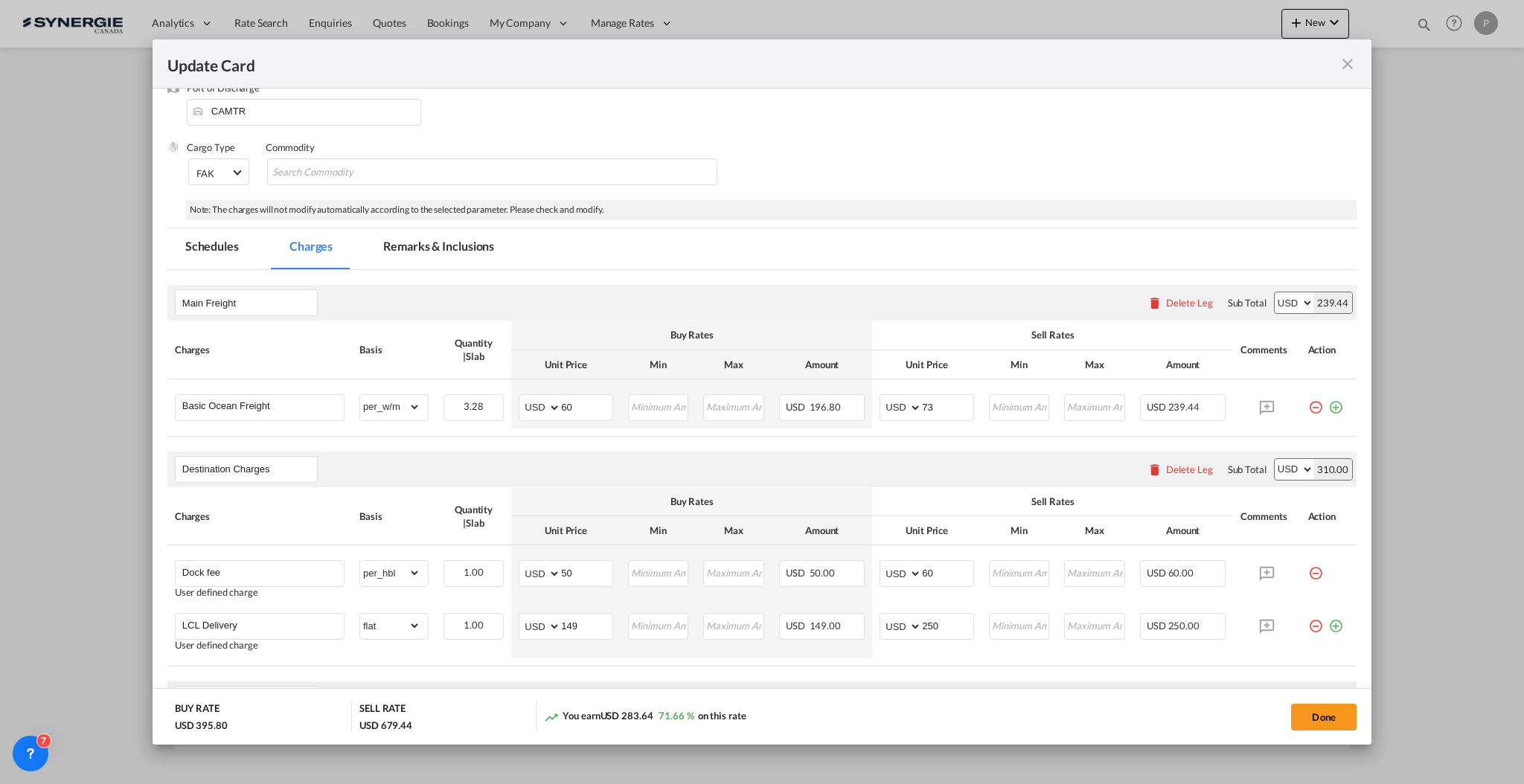
scroll to position [0, 0]
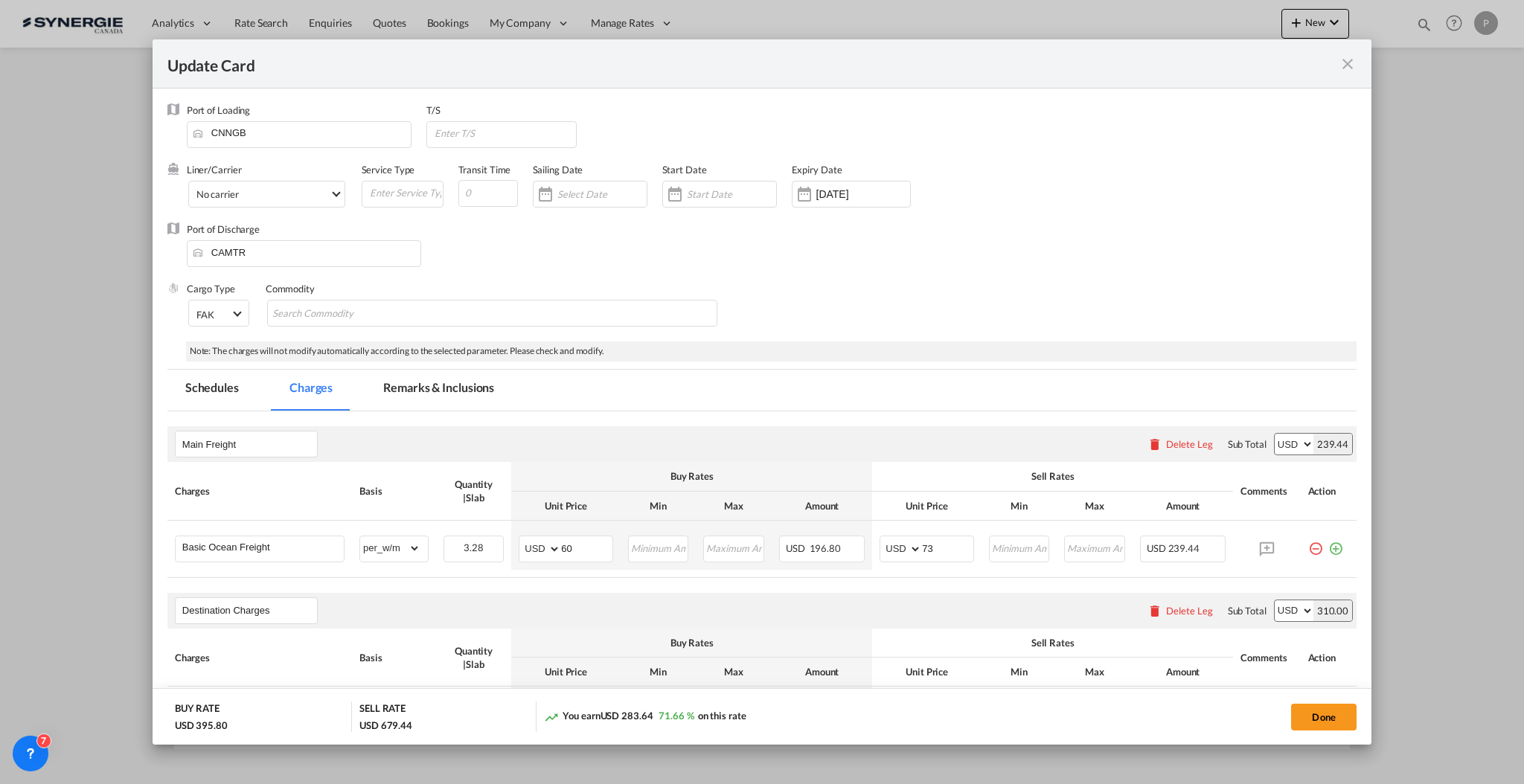
click at [435, 388] on md-tab-item "Remarks & Inclusions" at bounding box center [438, 390] width 147 height 41
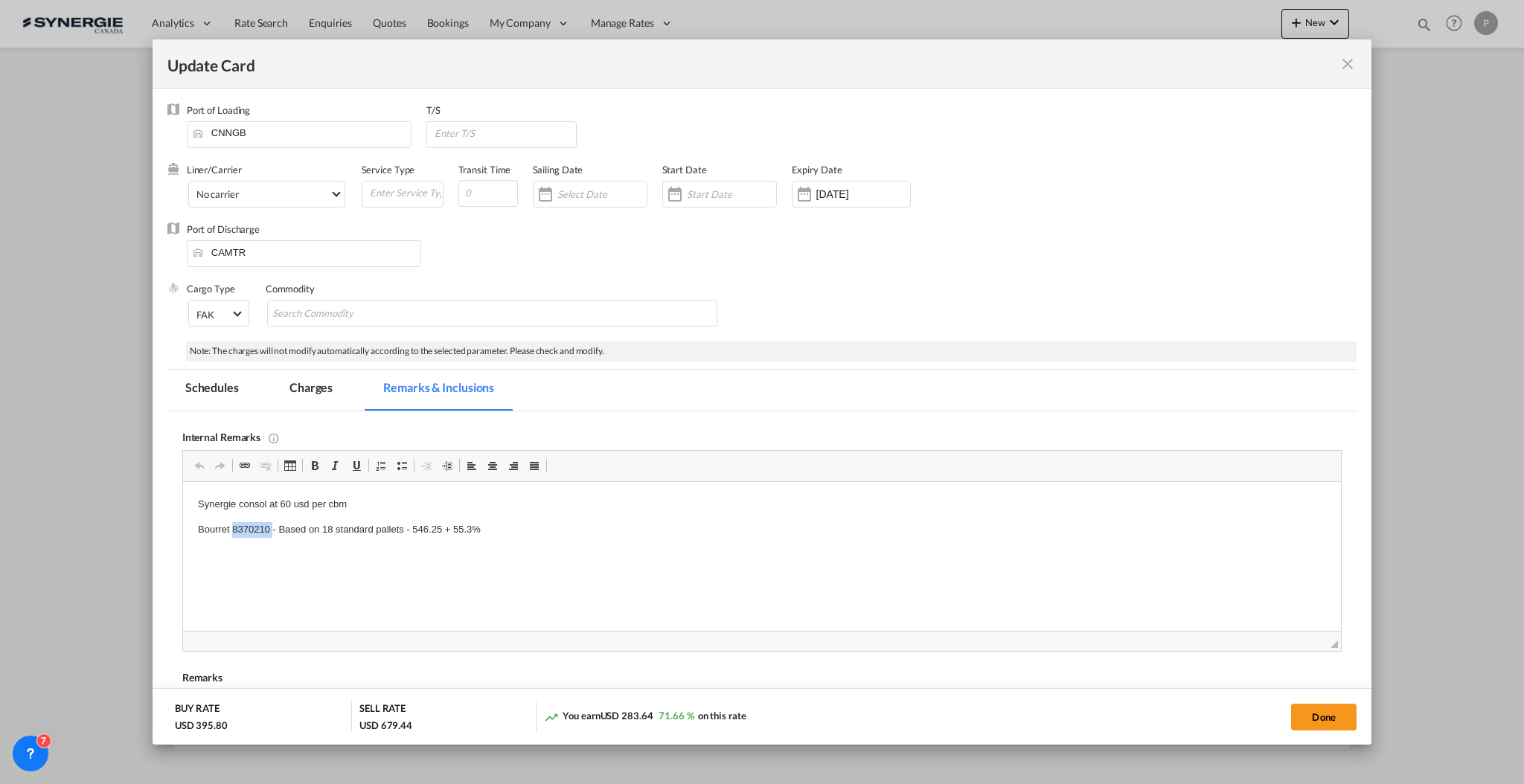
click at [237, 524] on p "Bourret 8370210 - Based on 18 standard pallets - 546.25 + 55.3%" at bounding box center [761, 529] width 1128 height 15
click at [327, 525] on p "Bourret 8371860 - Based on 18 standard pallets - 546.25 + 55.3%" at bounding box center [761, 529] width 1128 height 15
drag, startPoint x: 403, startPoint y: 526, endPoint x: 432, endPoint y: 526, distance: 29.0
click at [432, 526] on p "Bourret 8371860 - Based on 3 standard pallets - 546.25 + 55.3%" at bounding box center [761, 529] width 1128 height 15
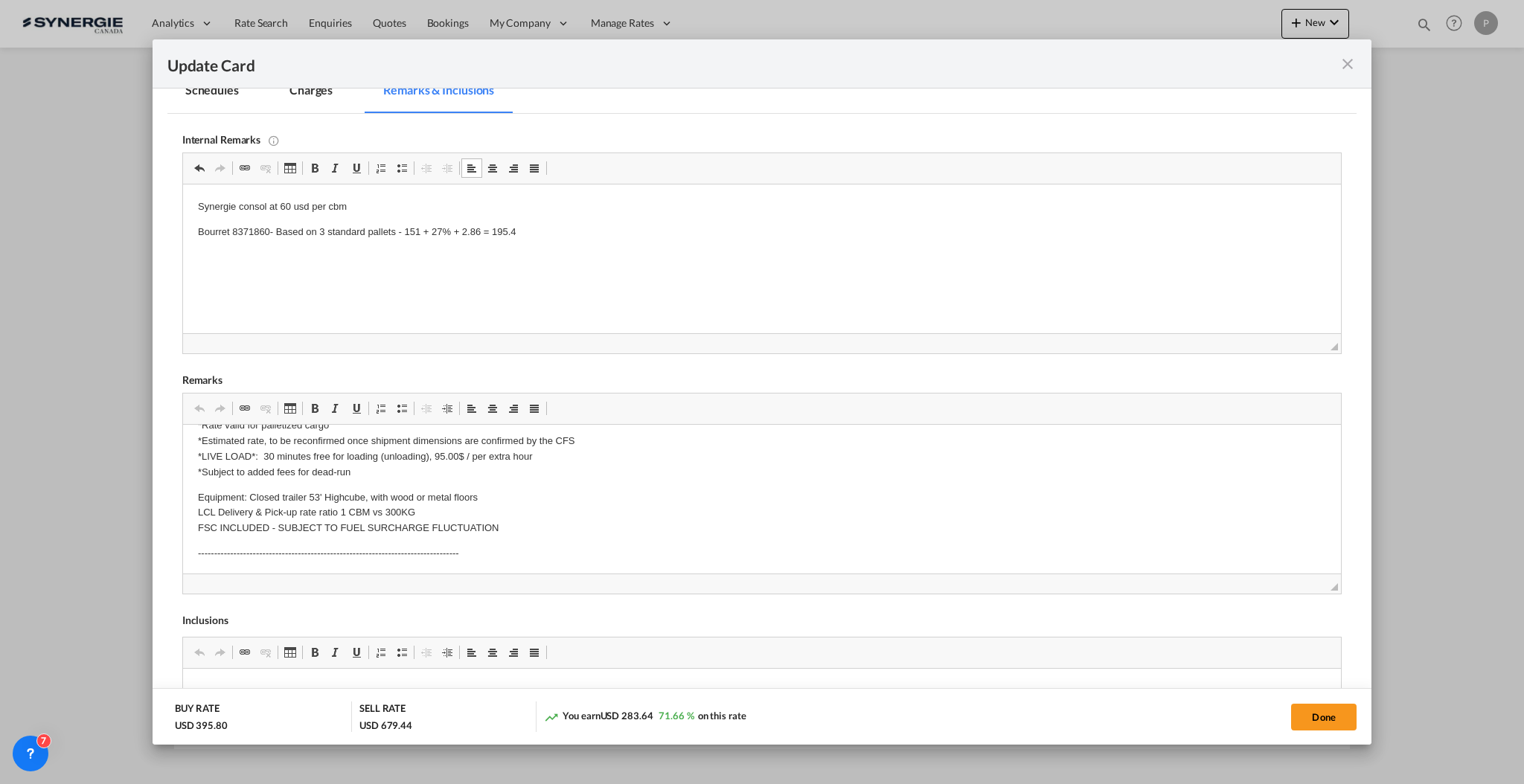
scroll to position [595, 0]
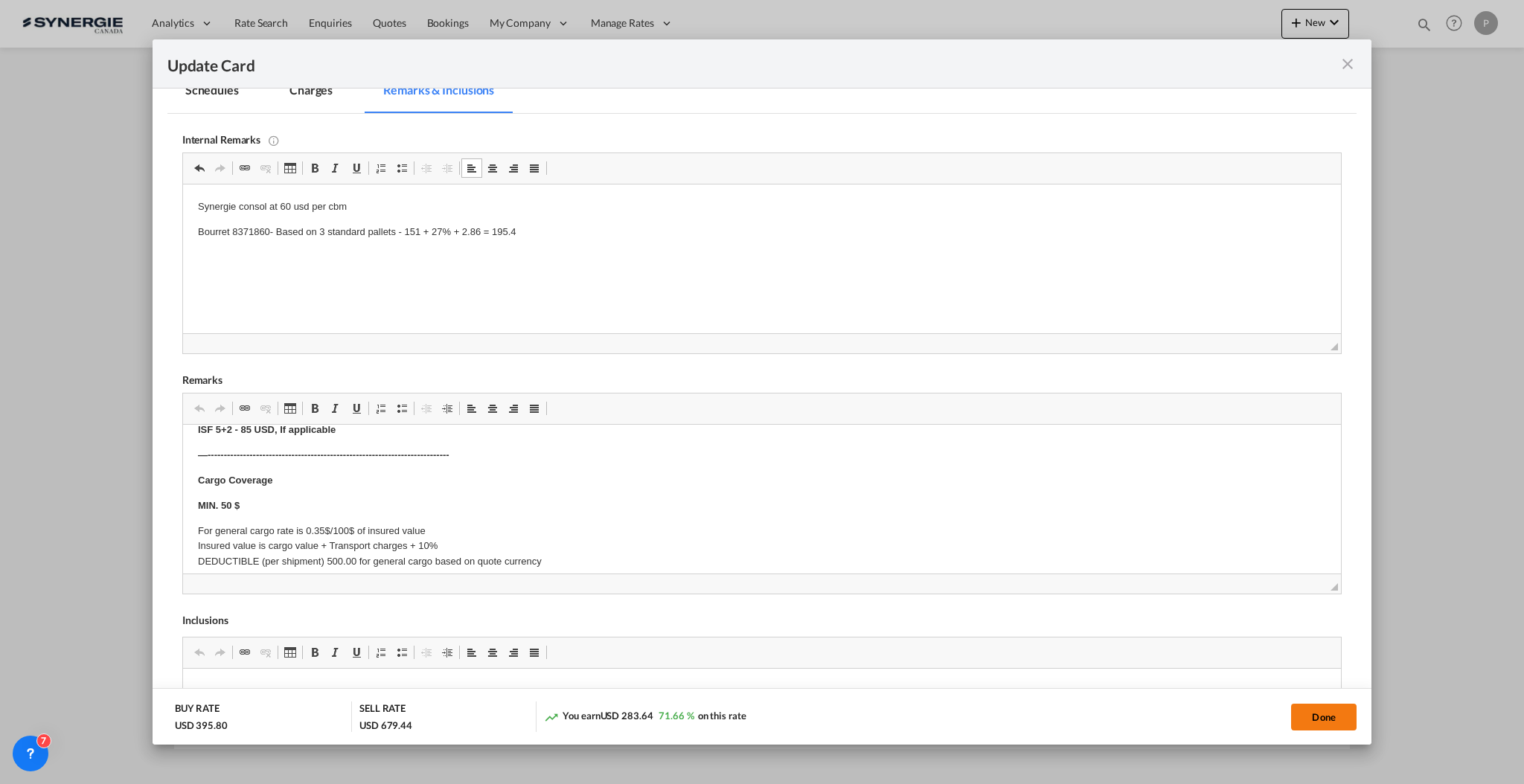
click at [1337, 709] on button "Done" at bounding box center [1323, 717] width 65 height 27
type input "17 Oct 2025"
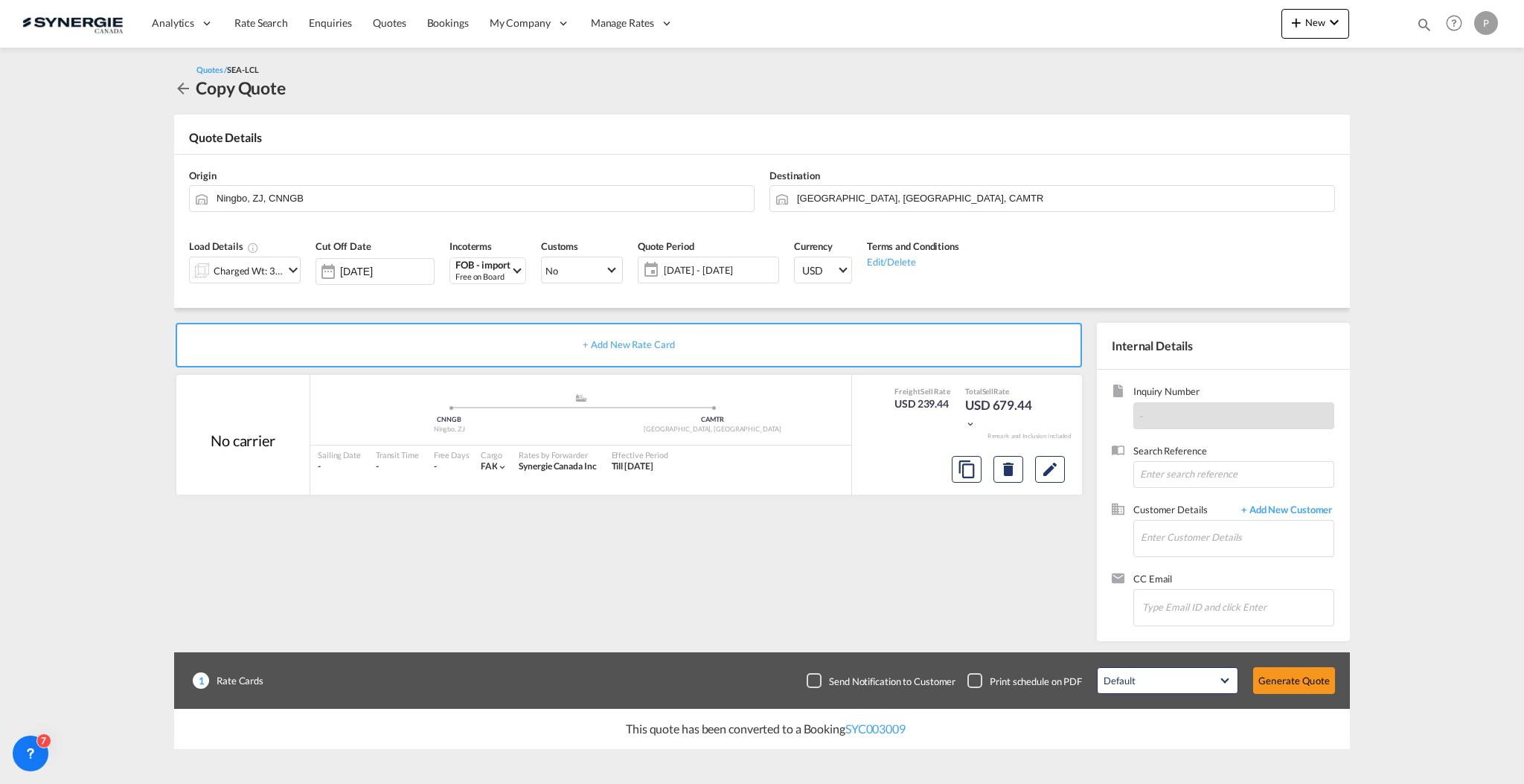
scroll to position [14, 0]
click at [1151, 530] on input "Enter Customer Details" at bounding box center [1236, 536] width 193 height 33
paste input "charles-olivier.thibault@teknion.com"
click at [1203, 553] on div "Charles-Olivier Thibault charles-olivier.thibault@teknion.com | Teknion" at bounding box center [1236, 563] width 194 height 40
type input "Teknion, Charles-Olivier Thibault, charles-olivier.thibault@teknion.com"
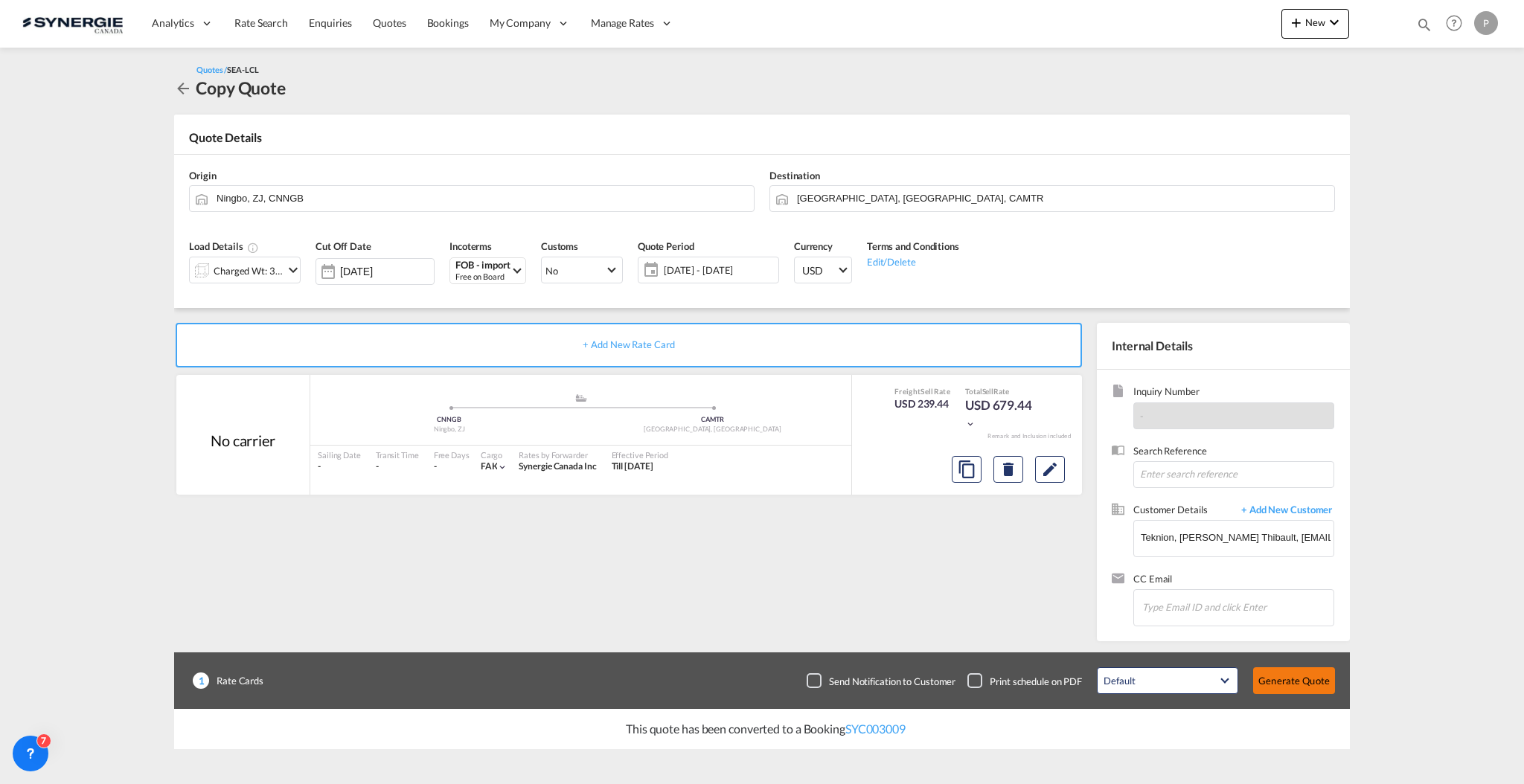
click at [1316, 689] on button "Generate Quote" at bounding box center [1294, 680] width 82 height 27
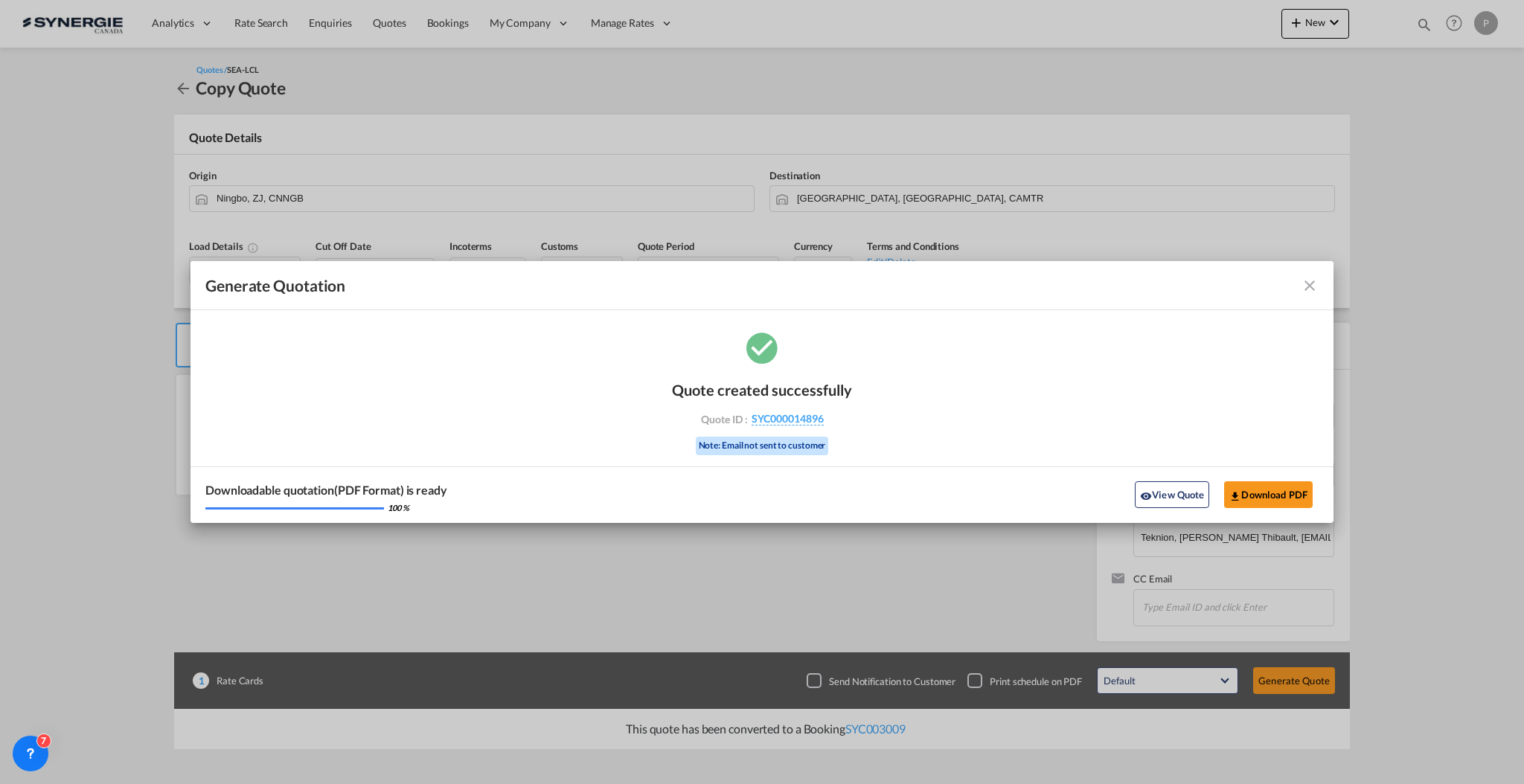
drag, startPoint x: 865, startPoint y: 411, endPoint x: 825, endPoint y: 424, distance: 42.1
click at [825, 424] on div "Quote created successfully Quote ID : SYC000014896 Note: Email not sent to cust…" at bounding box center [762, 425] width 1143 height 194
click at [823, 427] on div "Quote created successfully Quote ID : SYC000014896 Note: Email not sent to cust…" at bounding box center [762, 416] width 180 height 100
copy div "SYC000014896"
click at [1266, 484] on button "Download PDF" at bounding box center [1268, 495] width 88 height 27
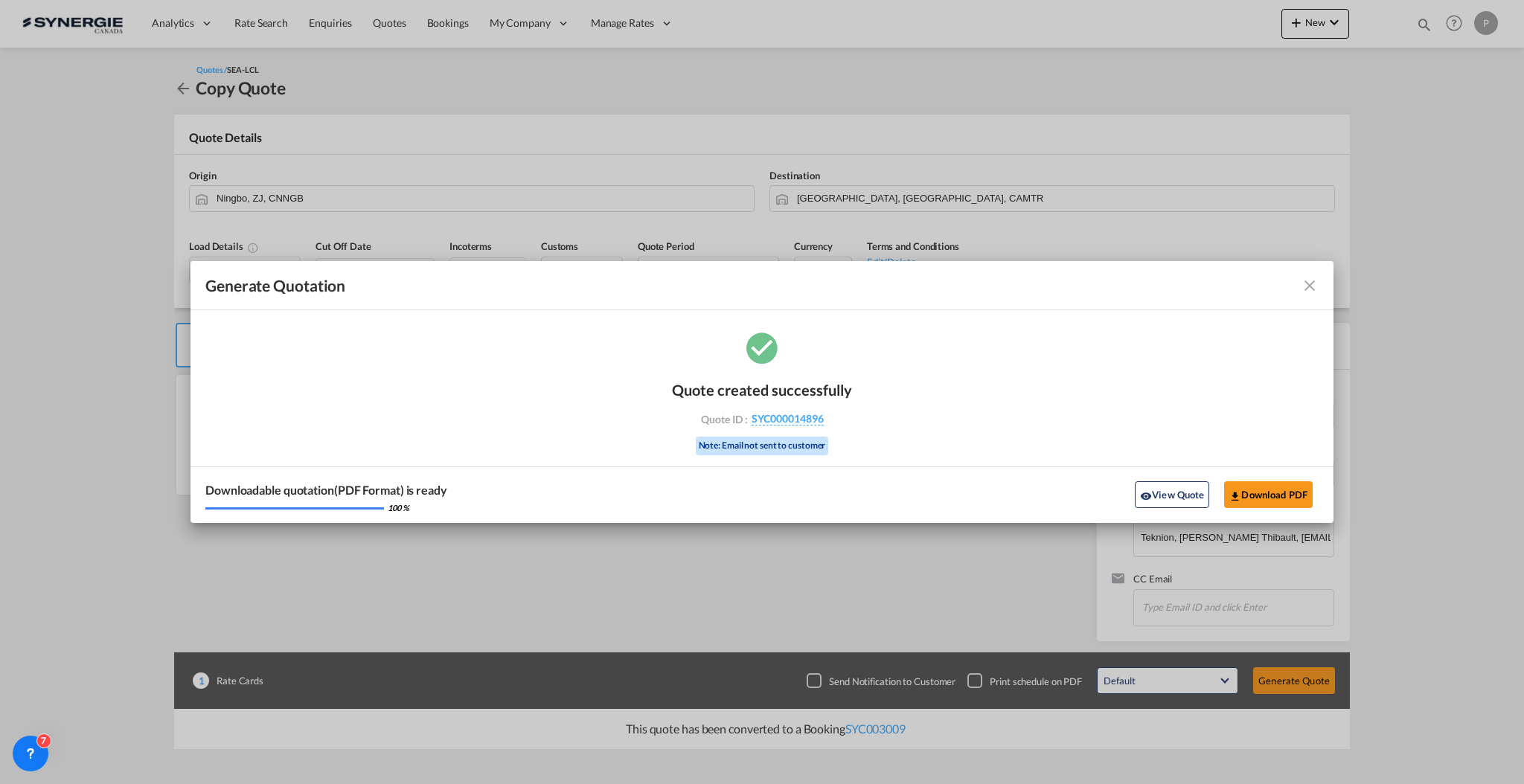
click at [1306, 284] on md-icon "icon-close fg-AAA8AD cursor m-0" at bounding box center [1309, 285] width 18 height 18
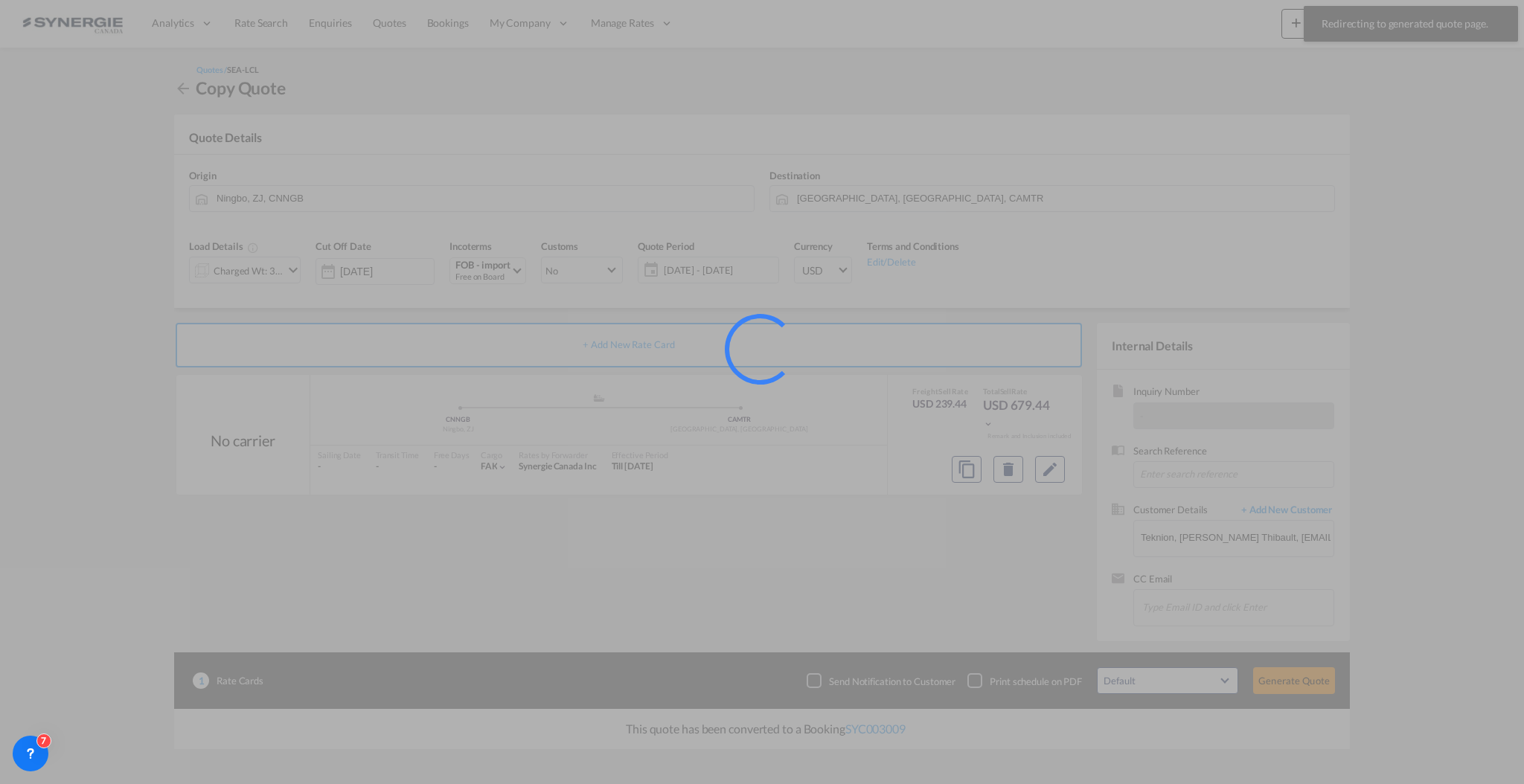
click at [1425, 19] on div at bounding box center [762, 392] width 1524 height 784
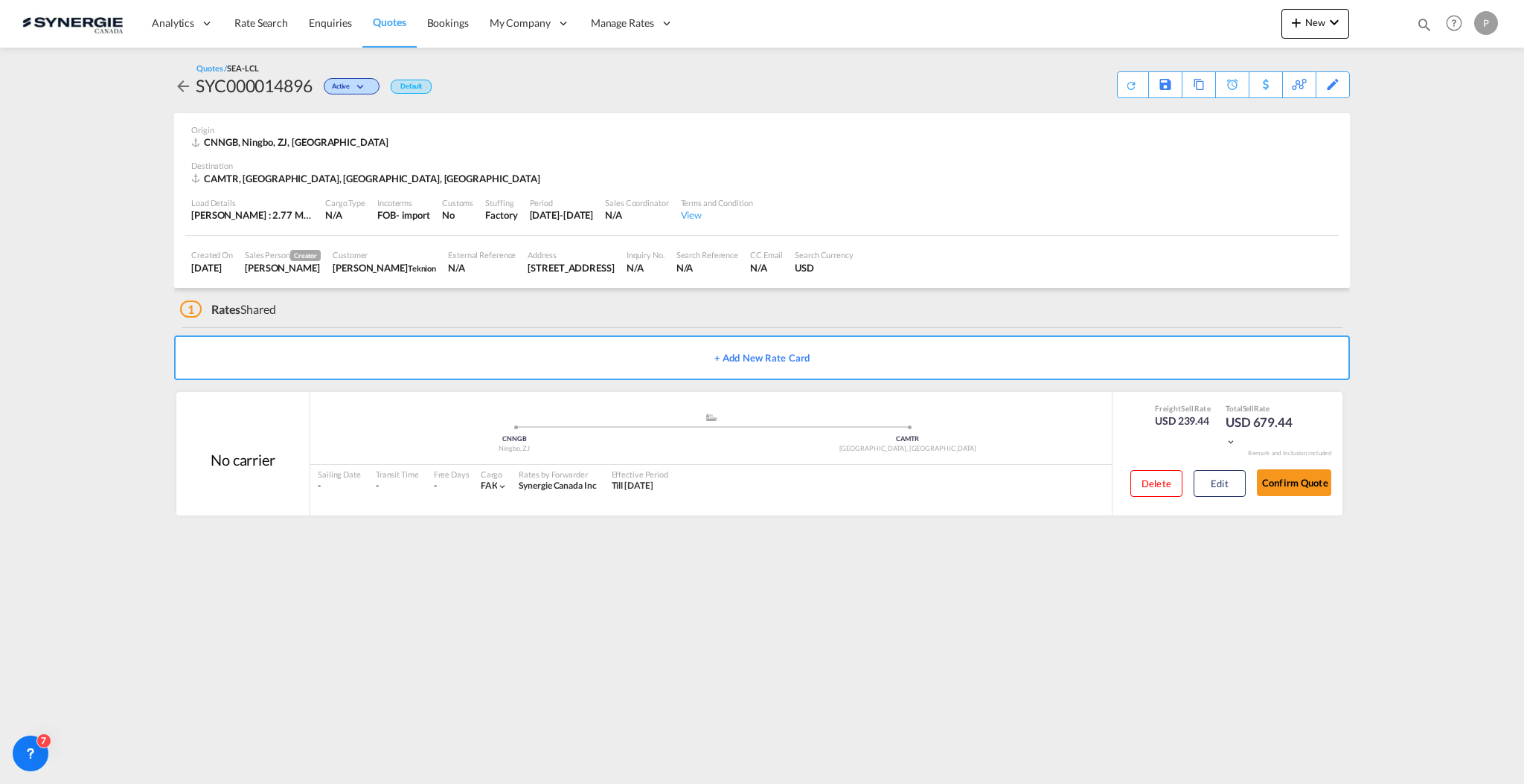
click at [1416, 25] on md-icon "icon-magnify" at bounding box center [1424, 24] width 16 height 16
click at [1191, 27] on select "Bookings Quotes Enquiries" at bounding box center [1186, 25] width 70 height 27
select select "Quotes"
click at [1151, 11] on select "Bookings Quotes Enquiries" at bounding box center [1186, 25] width 70 height 27
click at [1241, 34] on input at bounding box center [1312, 24] width 185 height 26
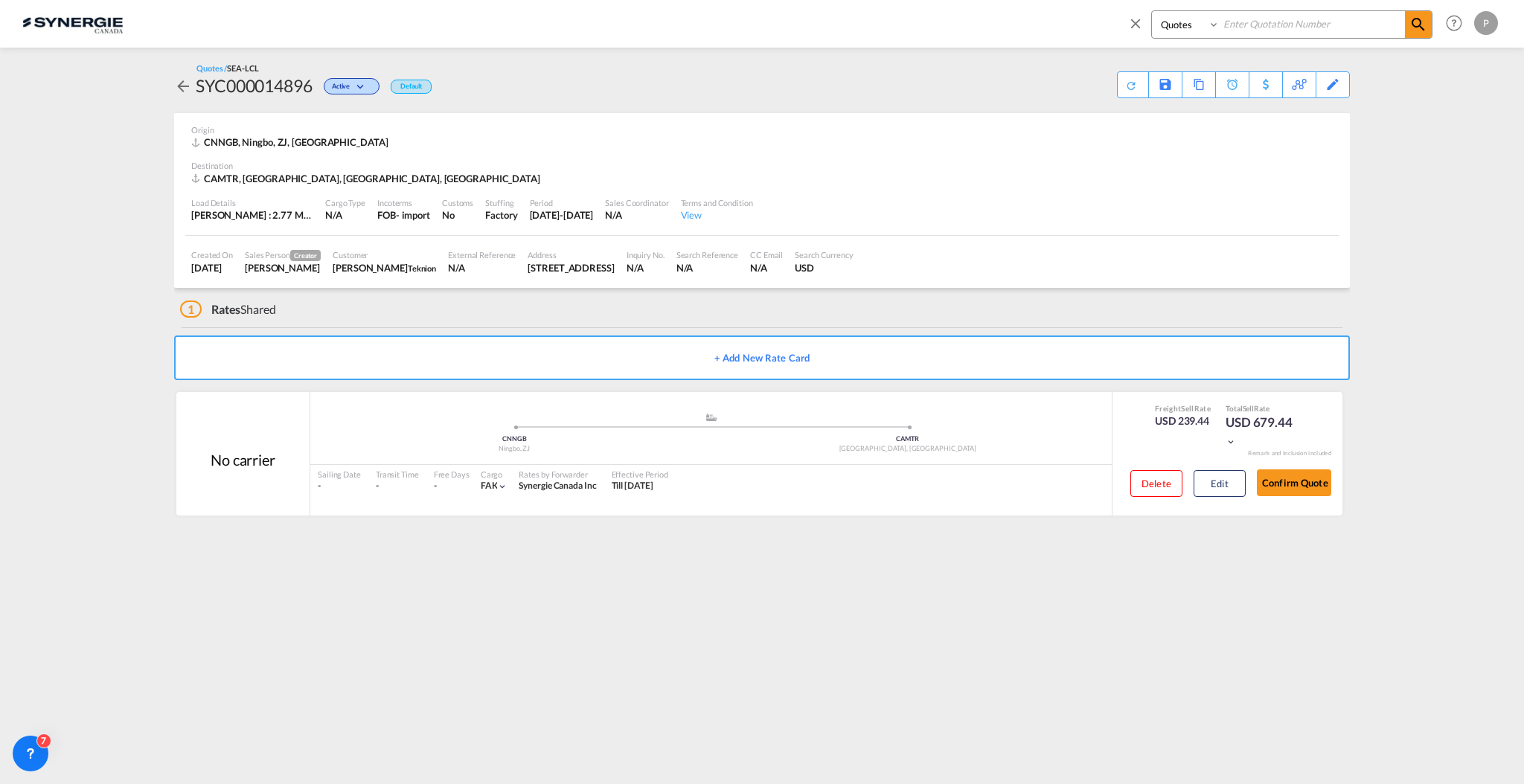
paste input "SYC000014240"
click at [1423, 17] on md-icon "icon-magnify" at bounding box center [1418, 24] width 18 height 18
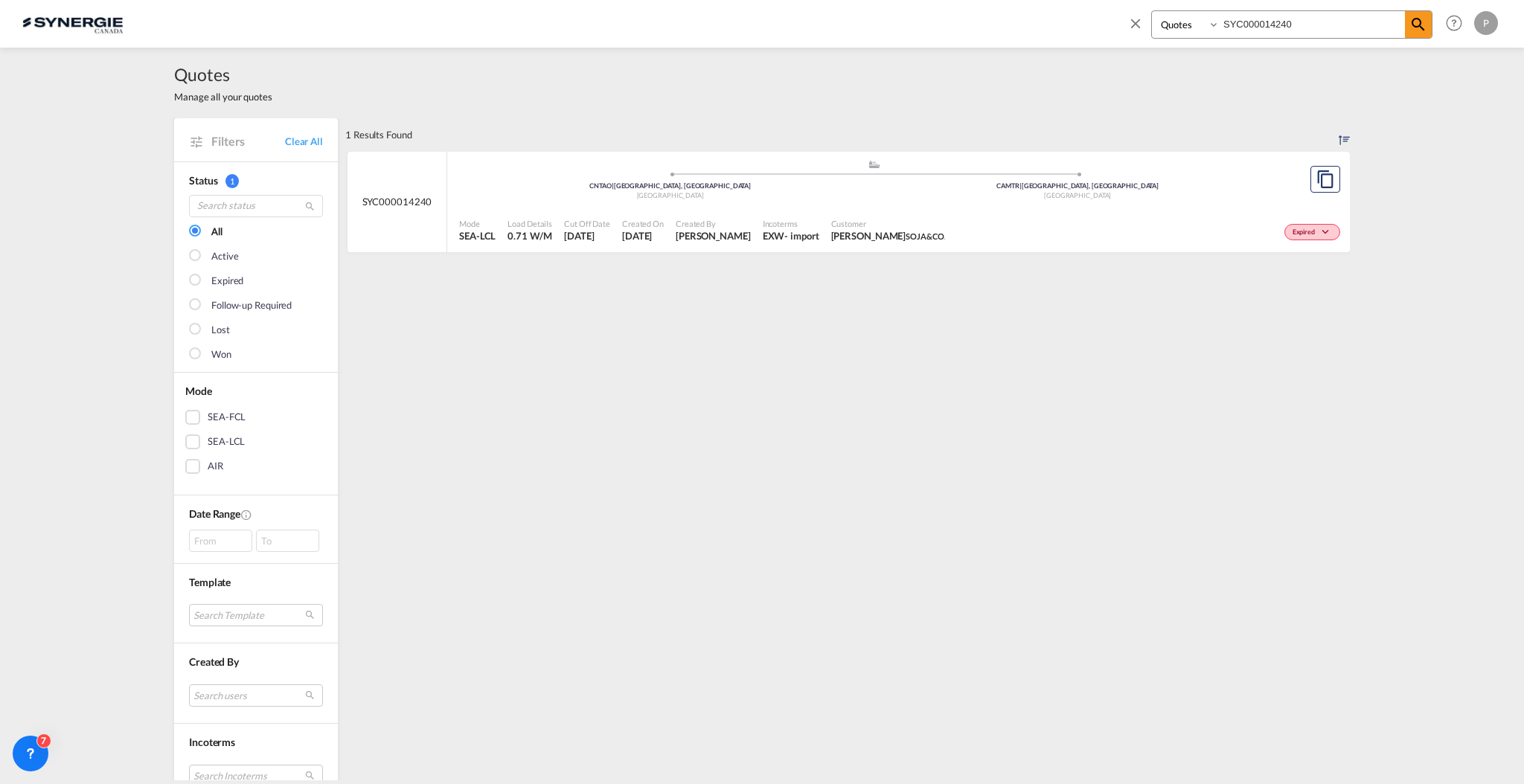
click at [1248, 21] on input "SYC000014240" at bounding box center [1312, 24] width 185 height 26
paste input "896"
type input "SYC000014896"
click at [1424, 20] on md-icon "icon-magnify" at bounding box center [1418, 24] width 18 height 18
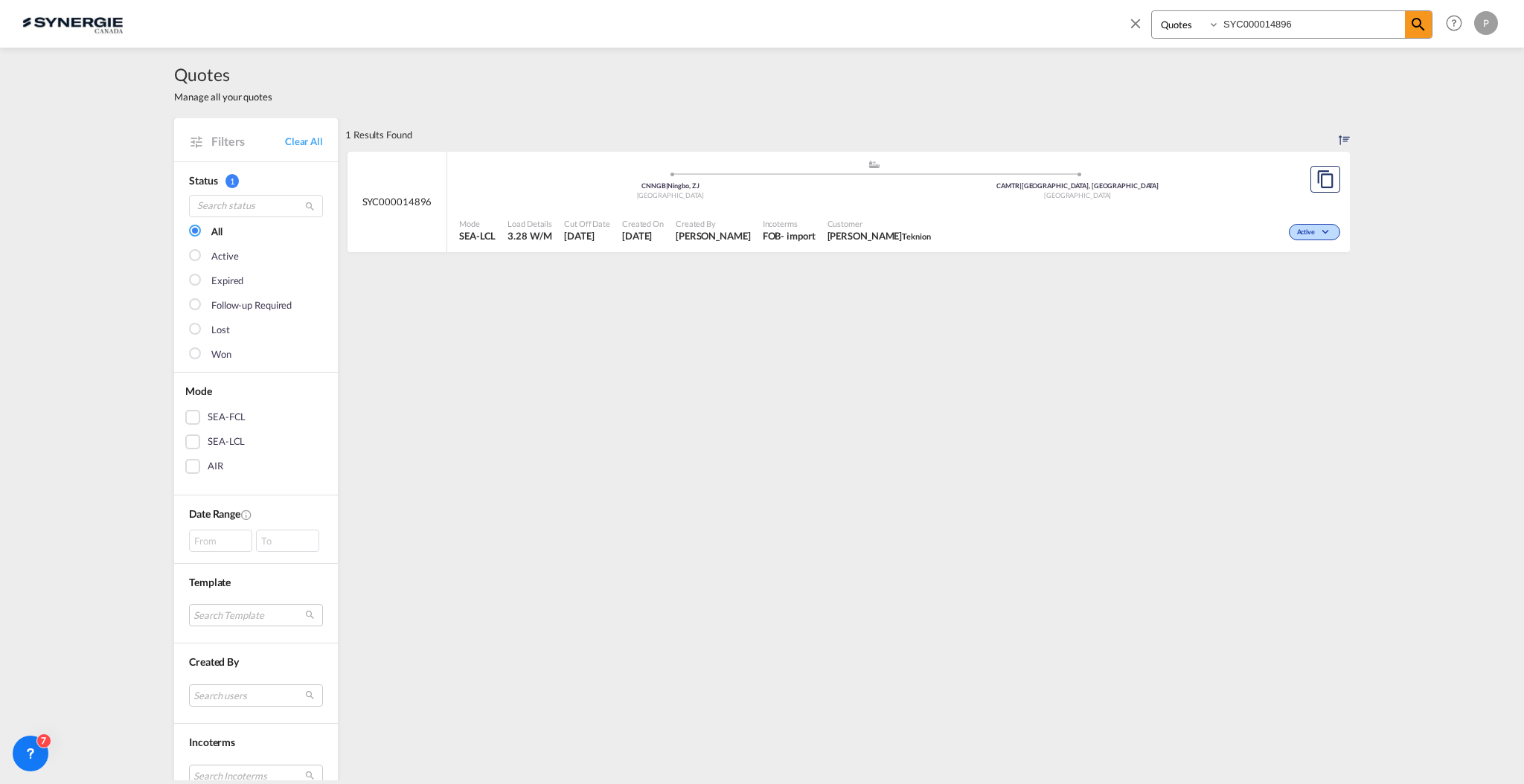
click at [1077, 231] on div "Active" at bounding box center [1139, 231] width 407 height 37
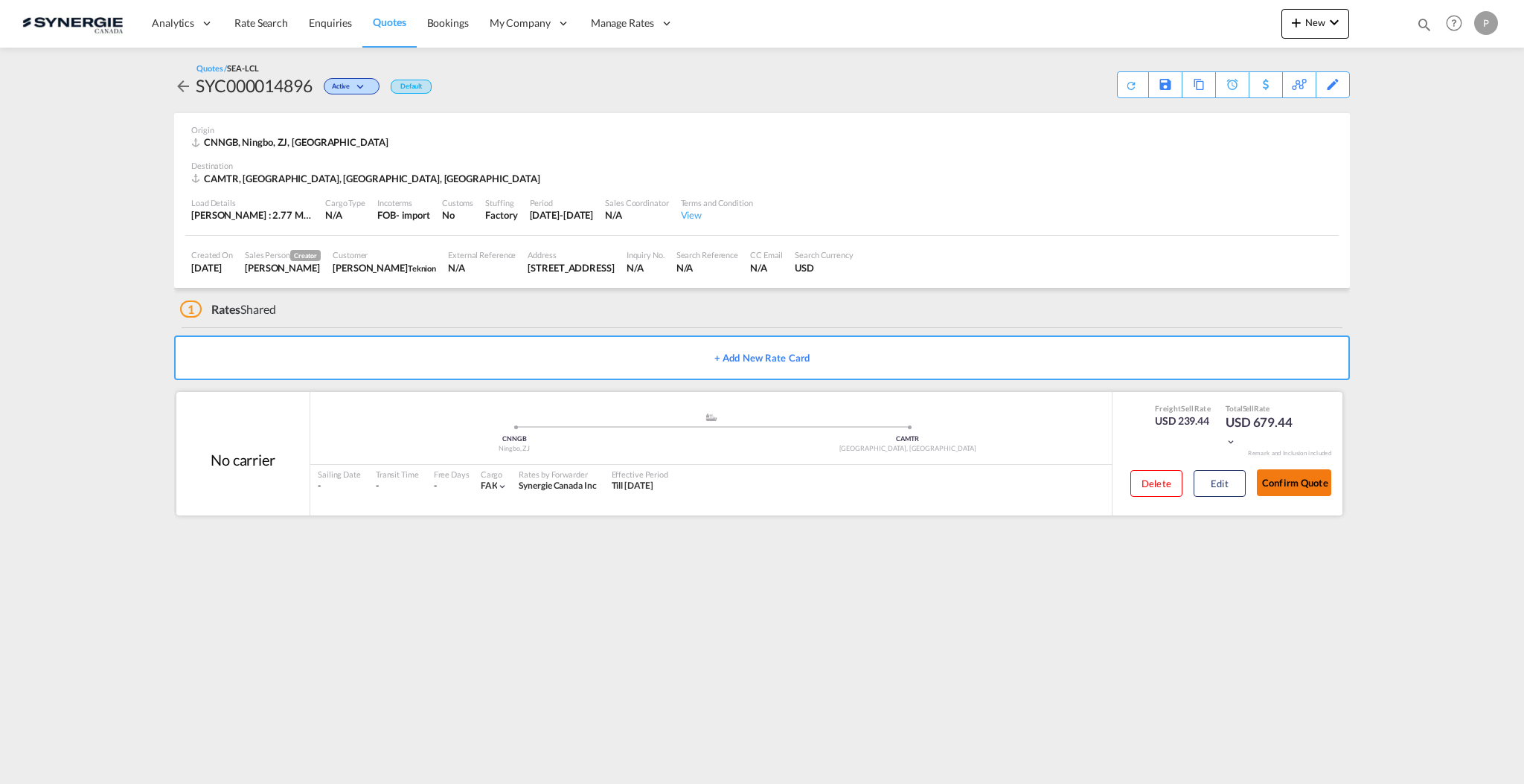
click at [1308, 484] on button "Confirm Quote" at bounding box center [1294, 483] width 75 height 27
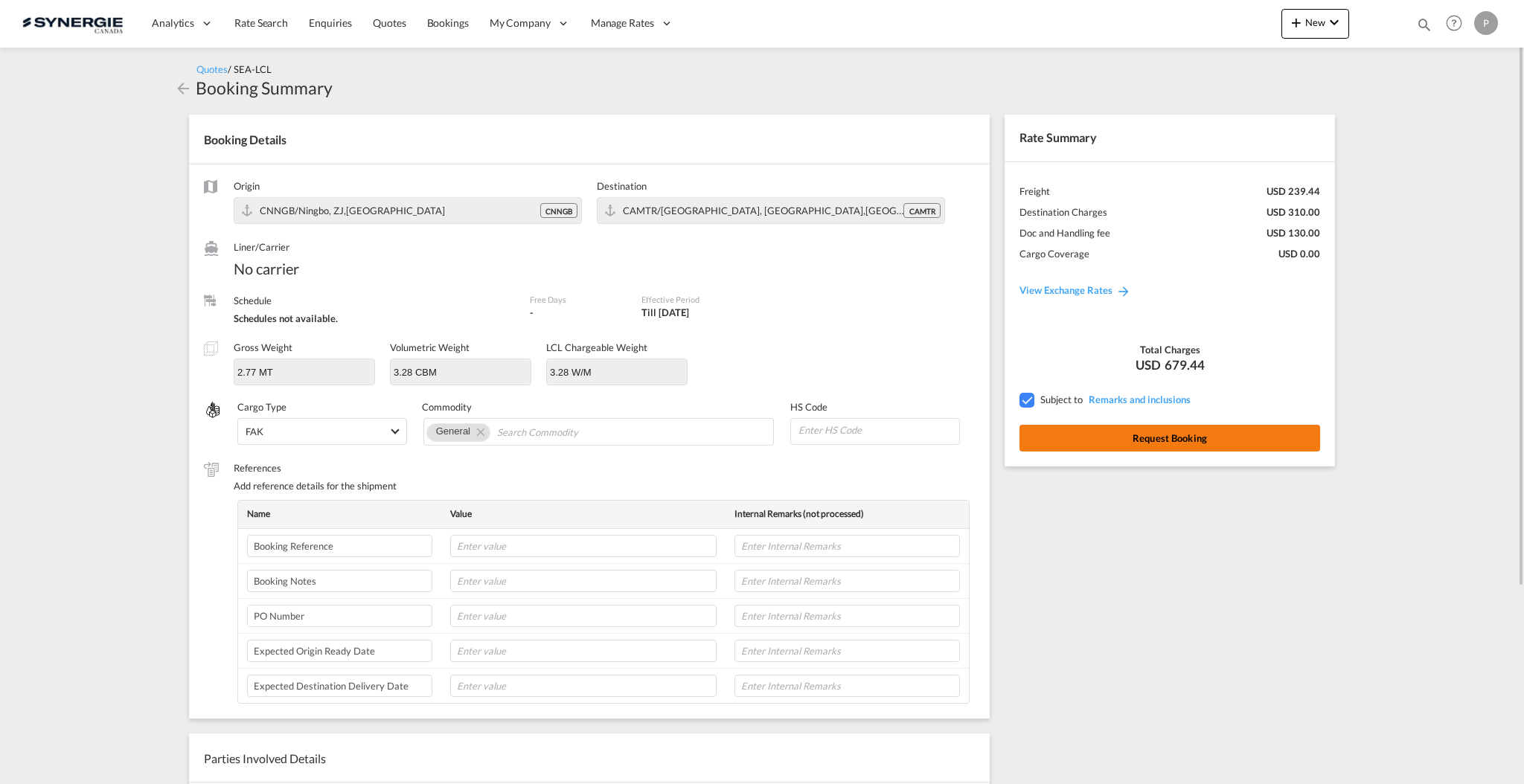
click at [1185, 435] on button "Request Booking" at bounding box center [1170, 438] width 301 height 27
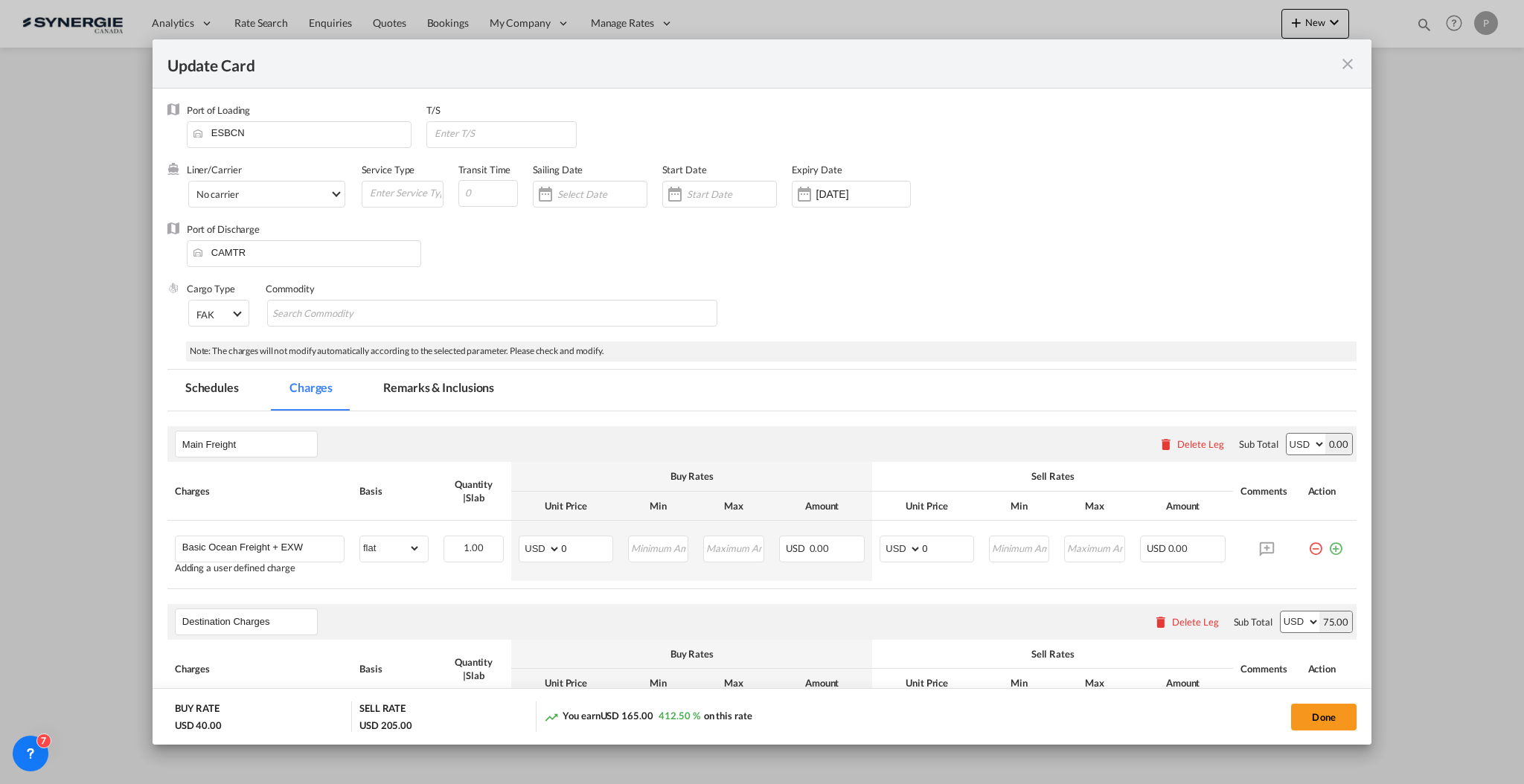
select select "flat"
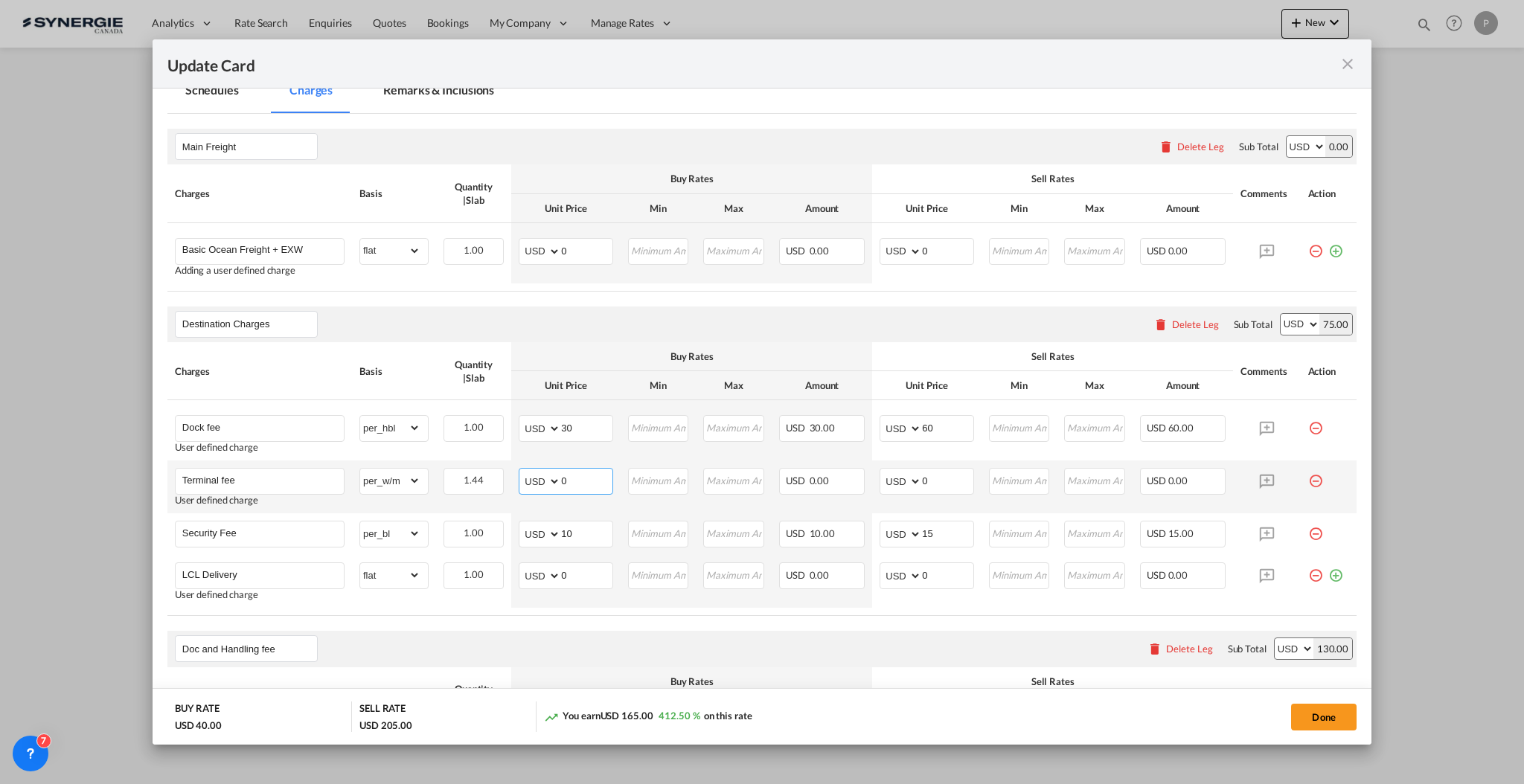
click at [572, 475] on input "0" at bounding box center [587, 479] width 51 height 22
type input "25"
click at [663, 484] on input "Update Card Port ..." at bounding box center [658, 479] width 59 height 22
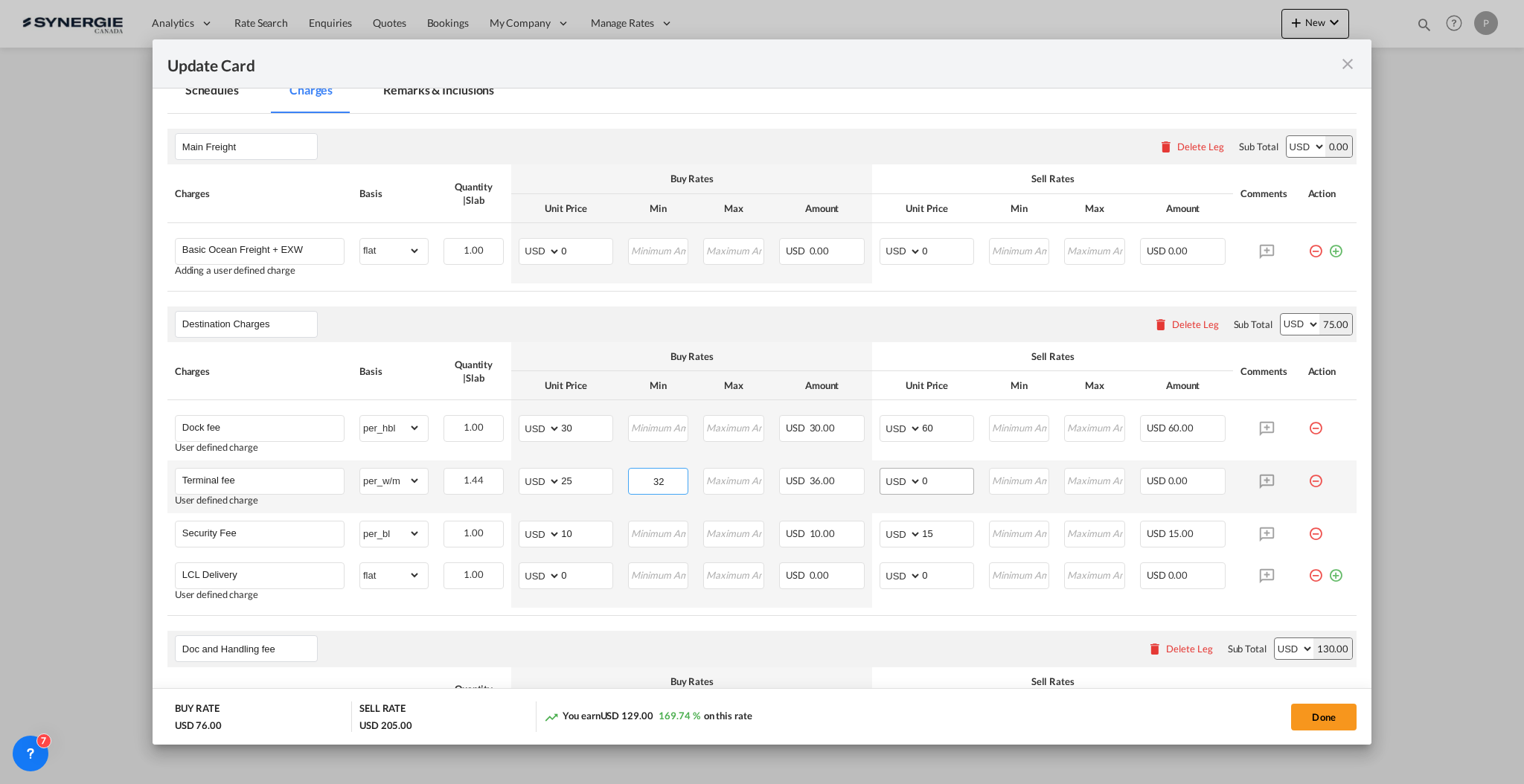
type input "32"
click at [959, 489] on input "0" at bounding box center [948, 479] width 51 height 22
type input "28"
type input "42"
